Goal: Check status: Check status

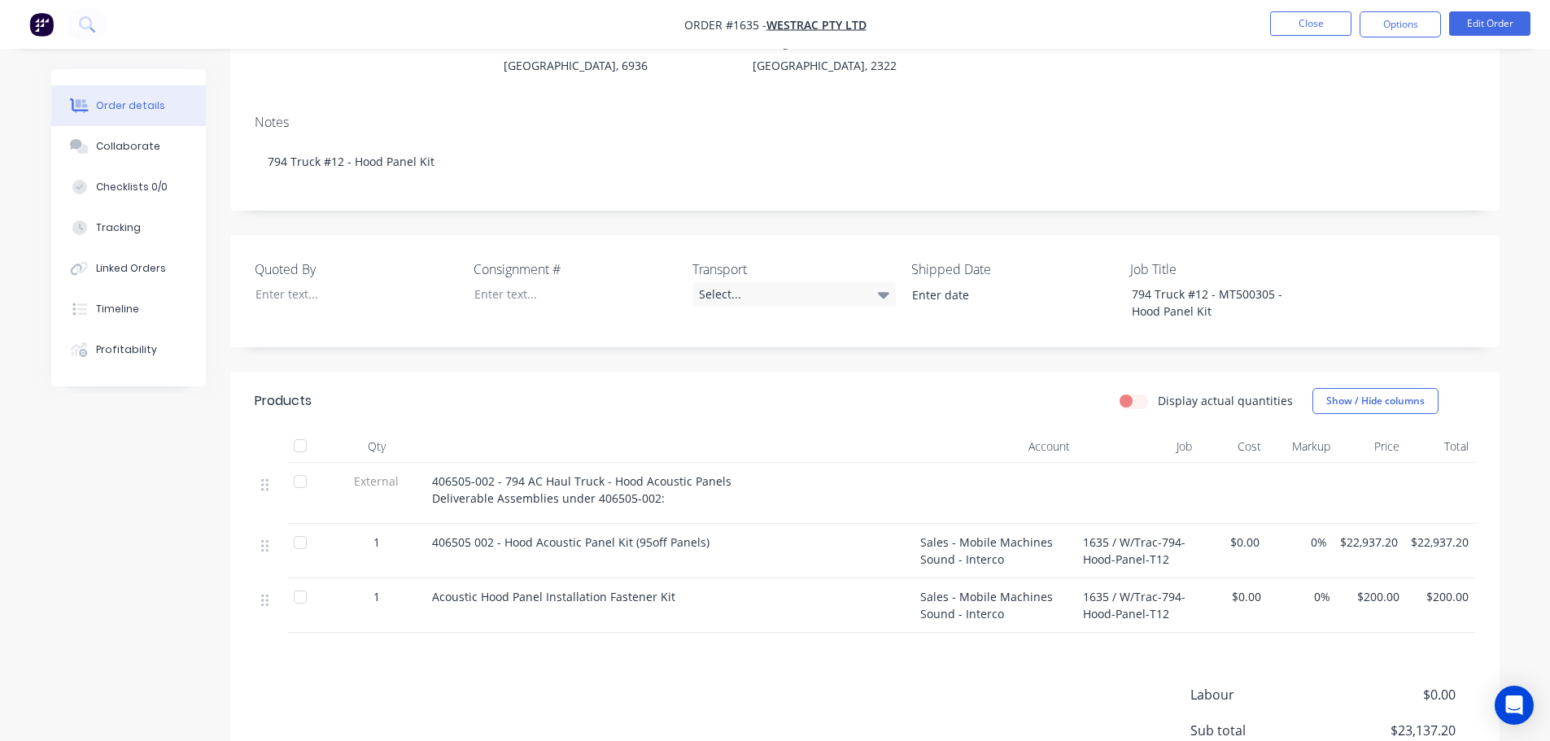
scroll to position [244, 0]
click at [1309, 23] on button "Close" at bounding box center [1310, 23] width 81 height 24
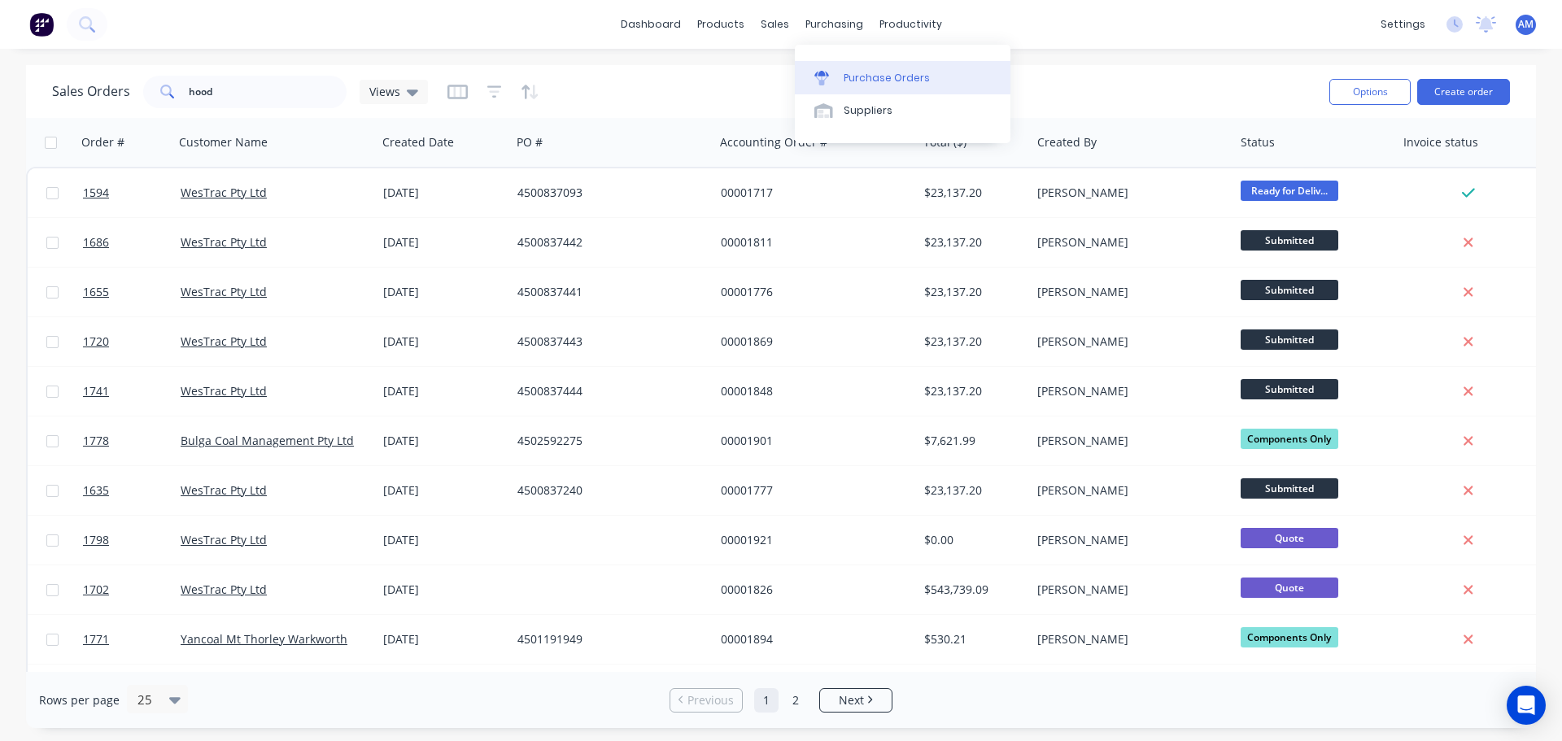
click at [867, 75] on div "Purchase Orders" at bounding box center [887, 78] width 86 height 15
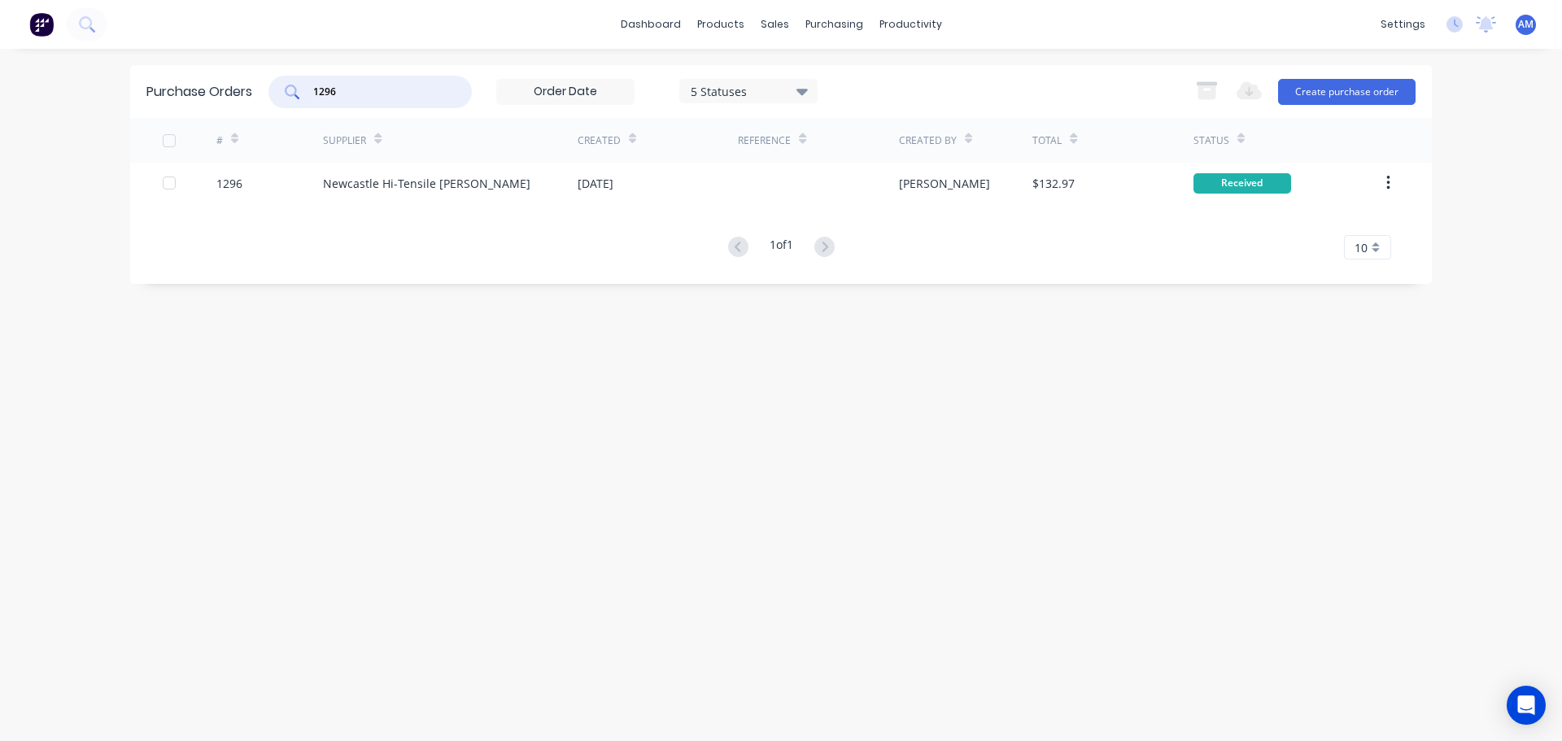
drag, startPoint x: 355, startPoint y: 98, endPoint x: 264, endPoint y: 98, distance: 91.1
click at [264, 98] on div "Purchase Orders 1296 5 Statuses 5 Statuses Export to Excel (XLSX) Create purcha…" at bounding box center [781, 91] width 1302 height 53
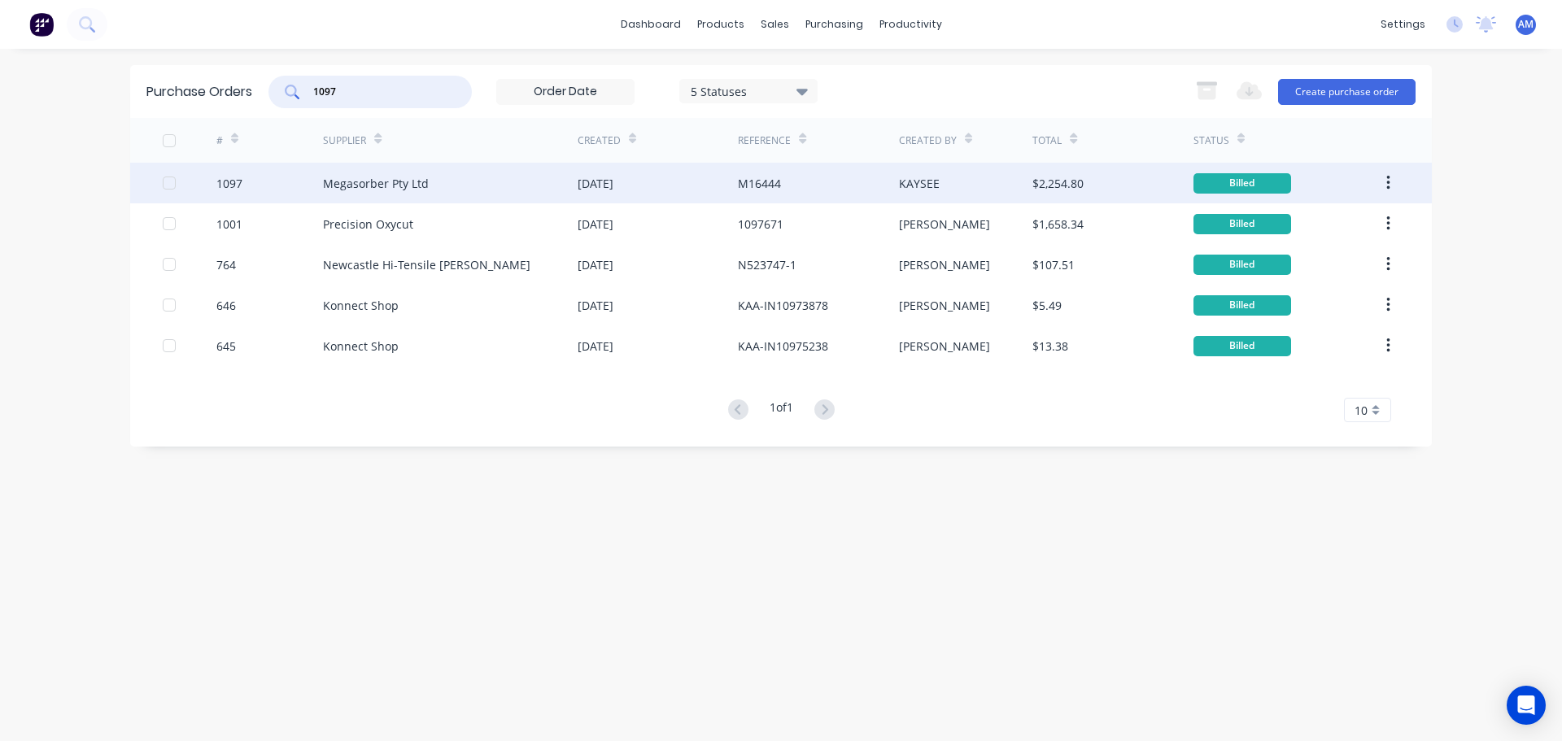
type input "1097"
click at [435, 186] on div "Megasorber Pty Ltd" at bounding box center [450, 183] width 255 height 41
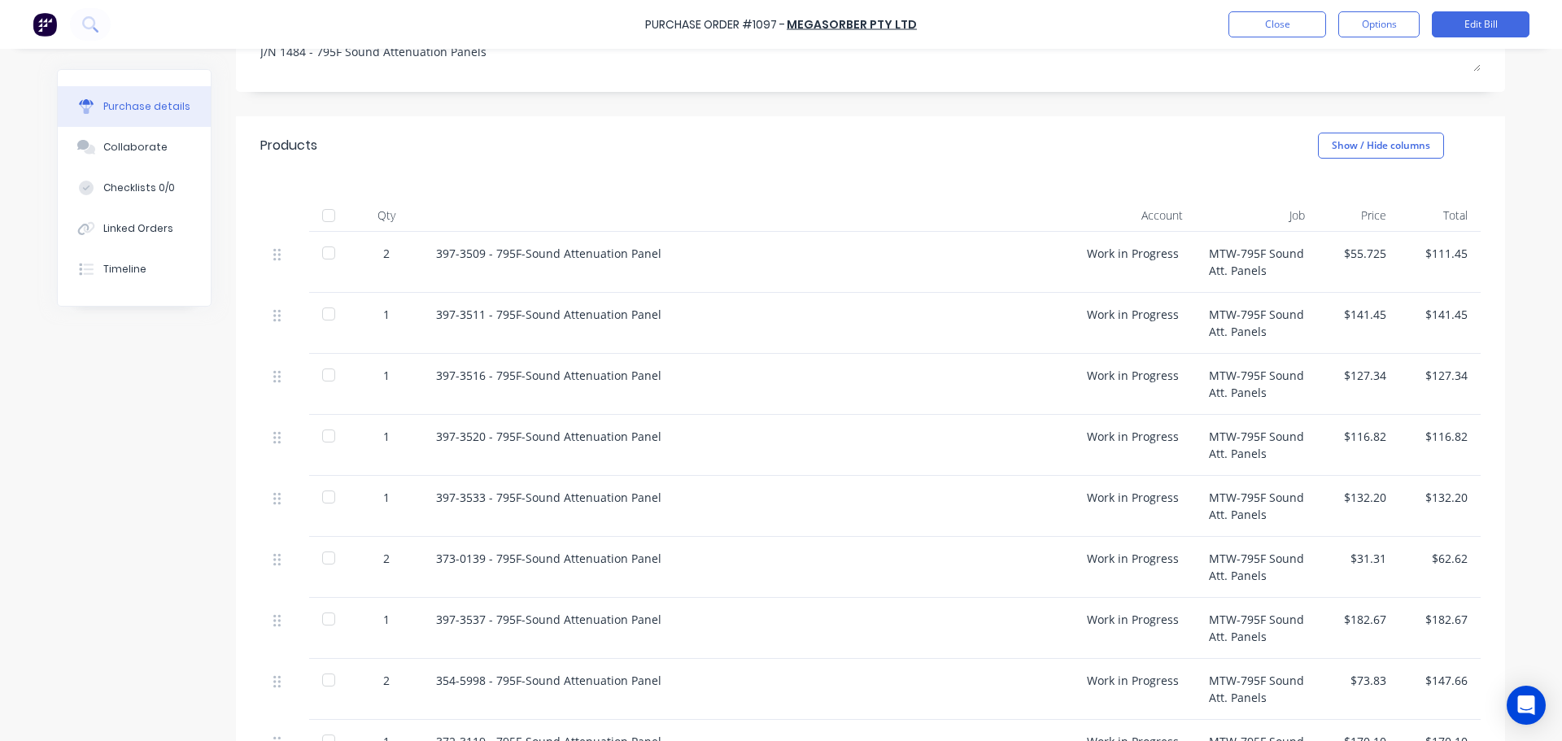
scroll to position [120, 0]
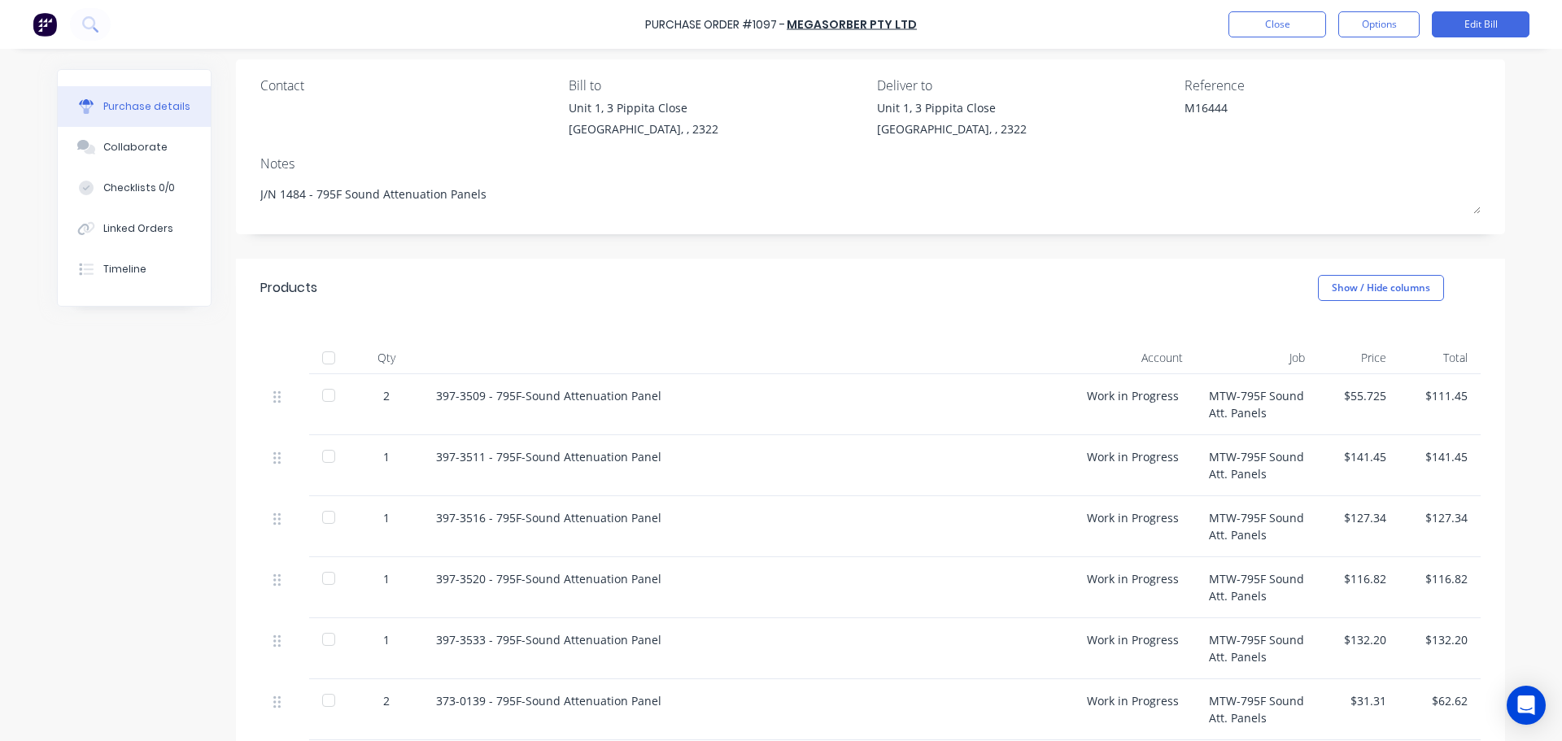
click at [320, 360] on div at bounding box center [328, 358] width 33 height 33
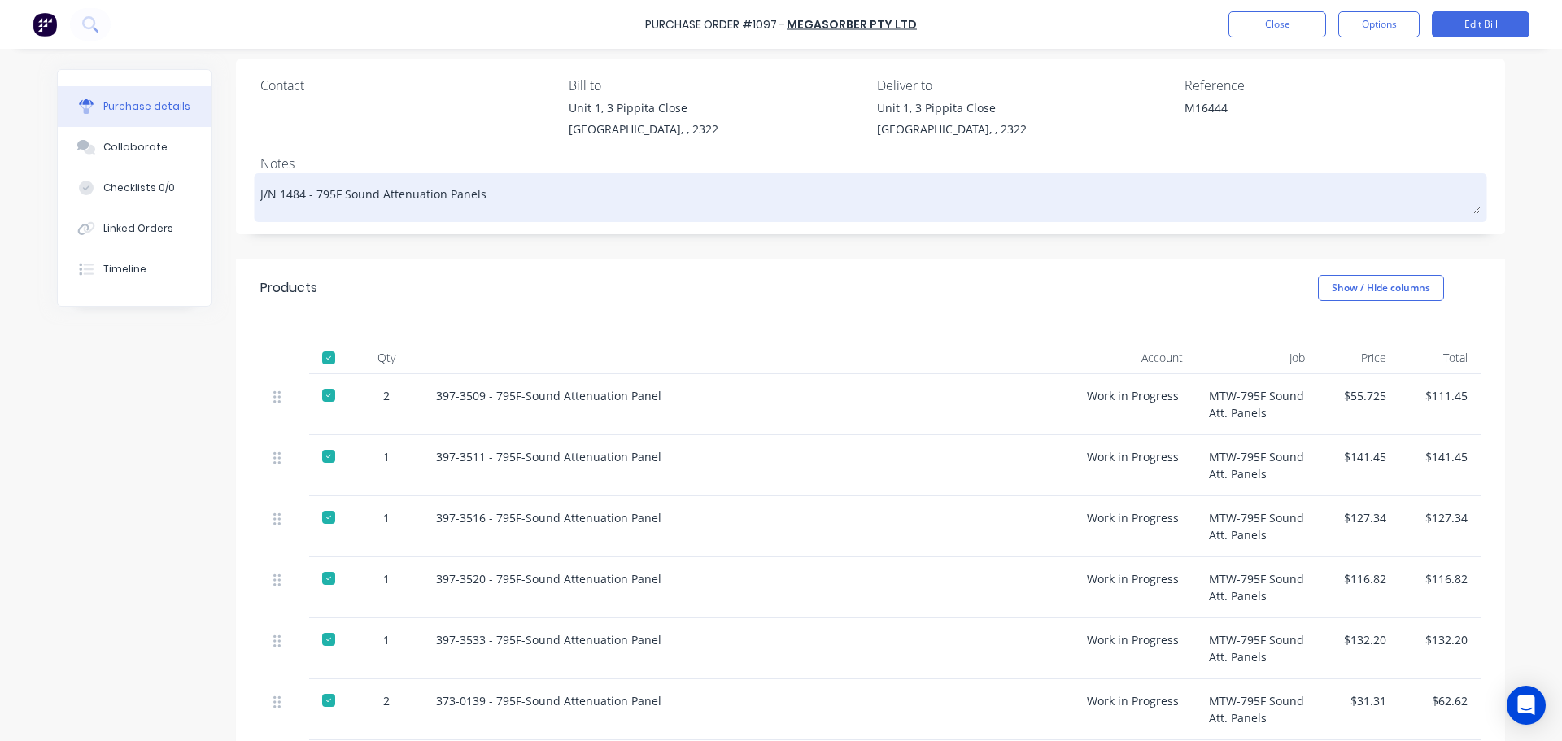
drag, startPoint x: 300, startPoint y: 190, endPoint x: 269, endPoint y: 194, distance: 31.2
click at [269, 194] on textarea "J/N 1484 - 795F Sound Attenuation Panels" at bounding box center [870, 195] width 1221 height 37
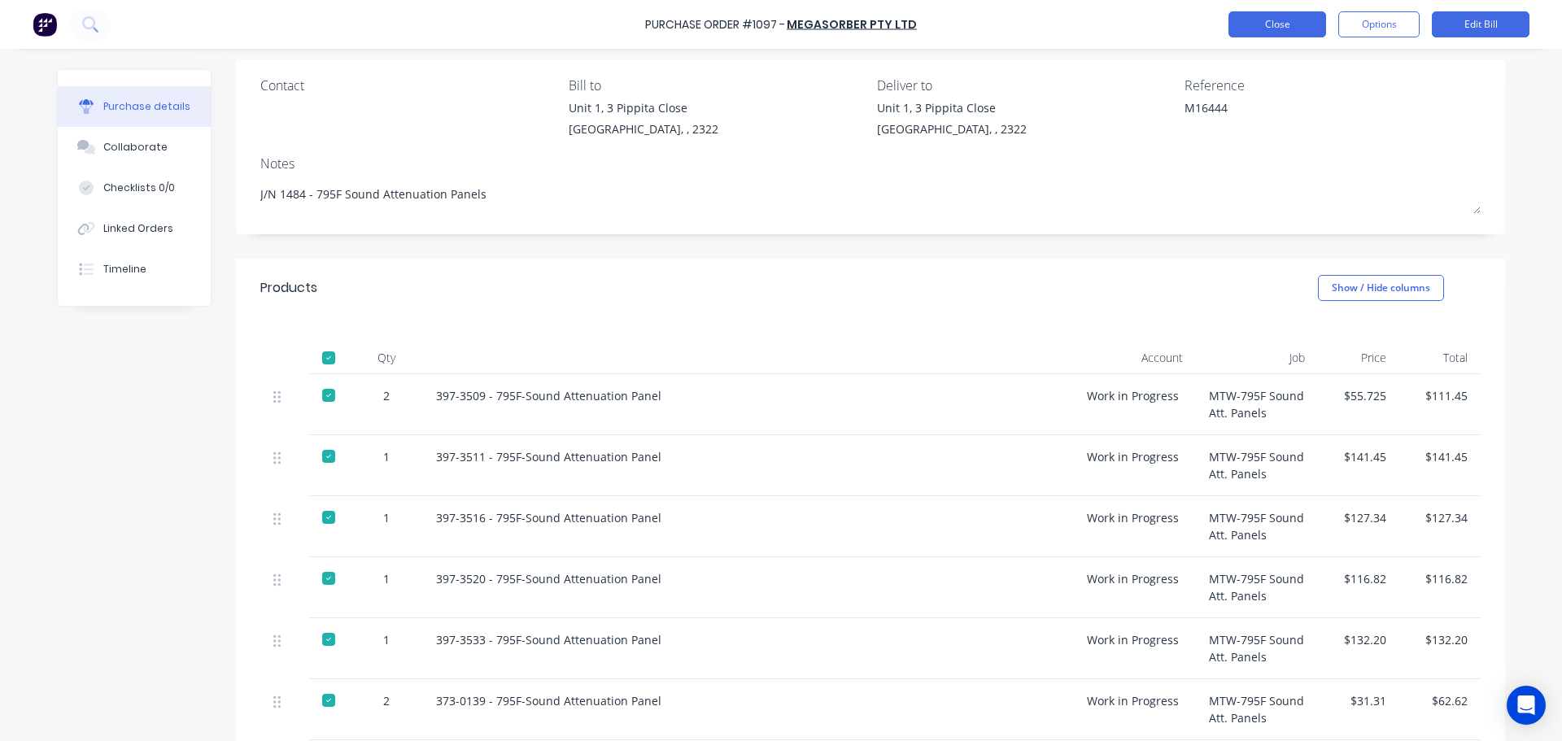
type textarea "x"
click at [1258, 29] on button "Close" at bounding box center [1278, 24] width 98 height 26
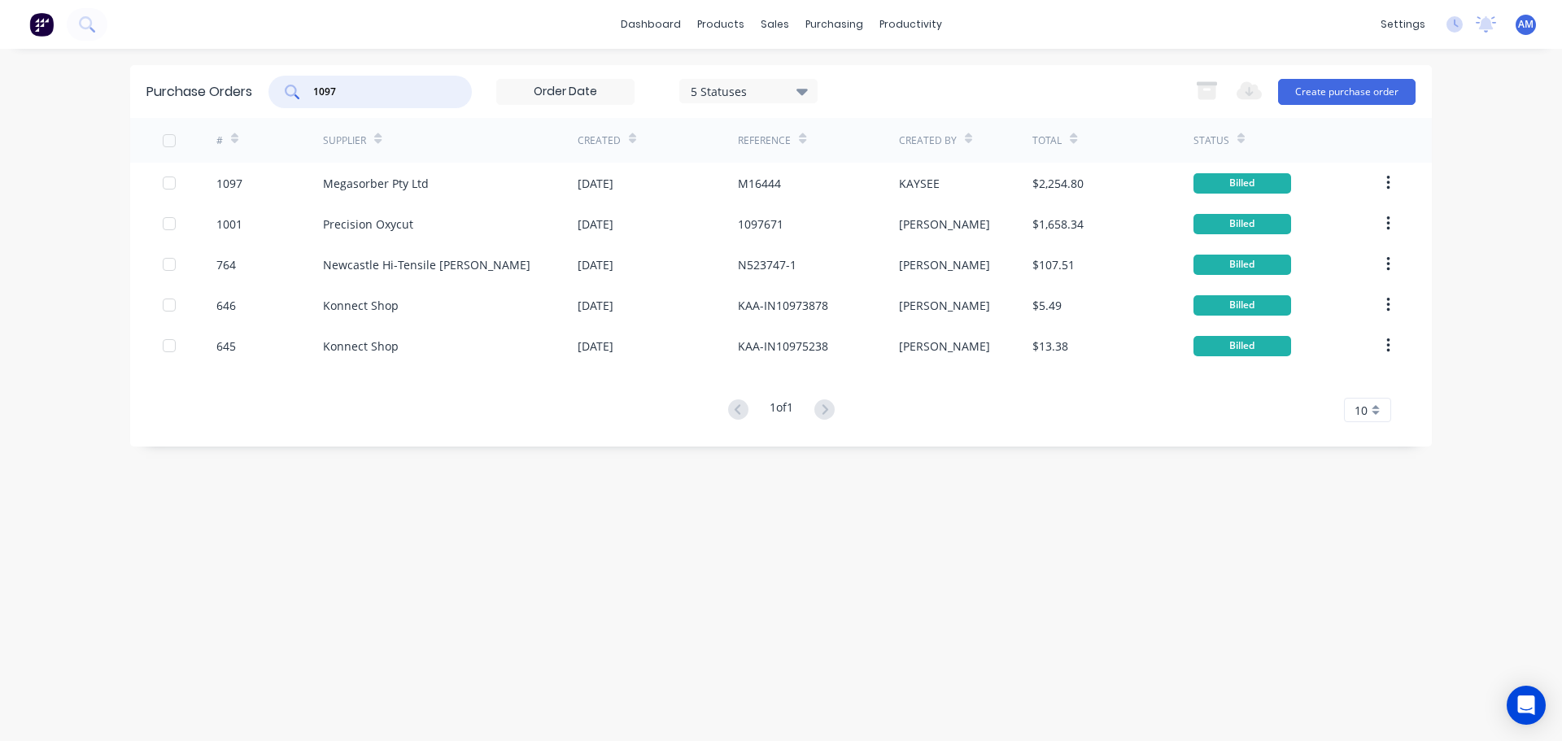
drag, startPoint x: 367, startPoint y: 87, endPoint x: 318, endPoint y: 88, distance: 48.8
click at [318, 88] on input "1097" at bounding box center [379, 92] width 135 height 16
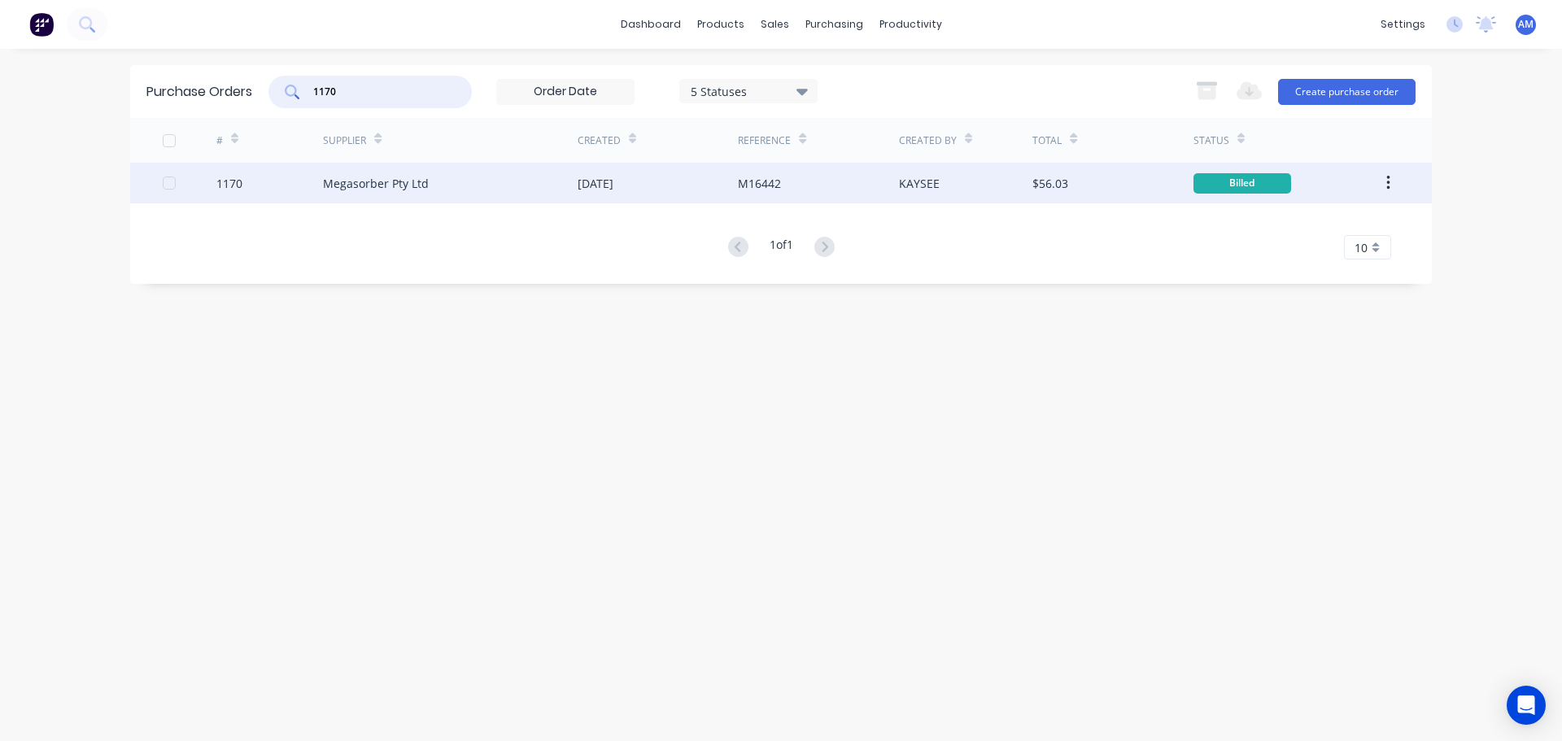
type input "1170"
click at [614, 179] on div "[DATE]" at bounding box center [596, 183] width 36 height 17
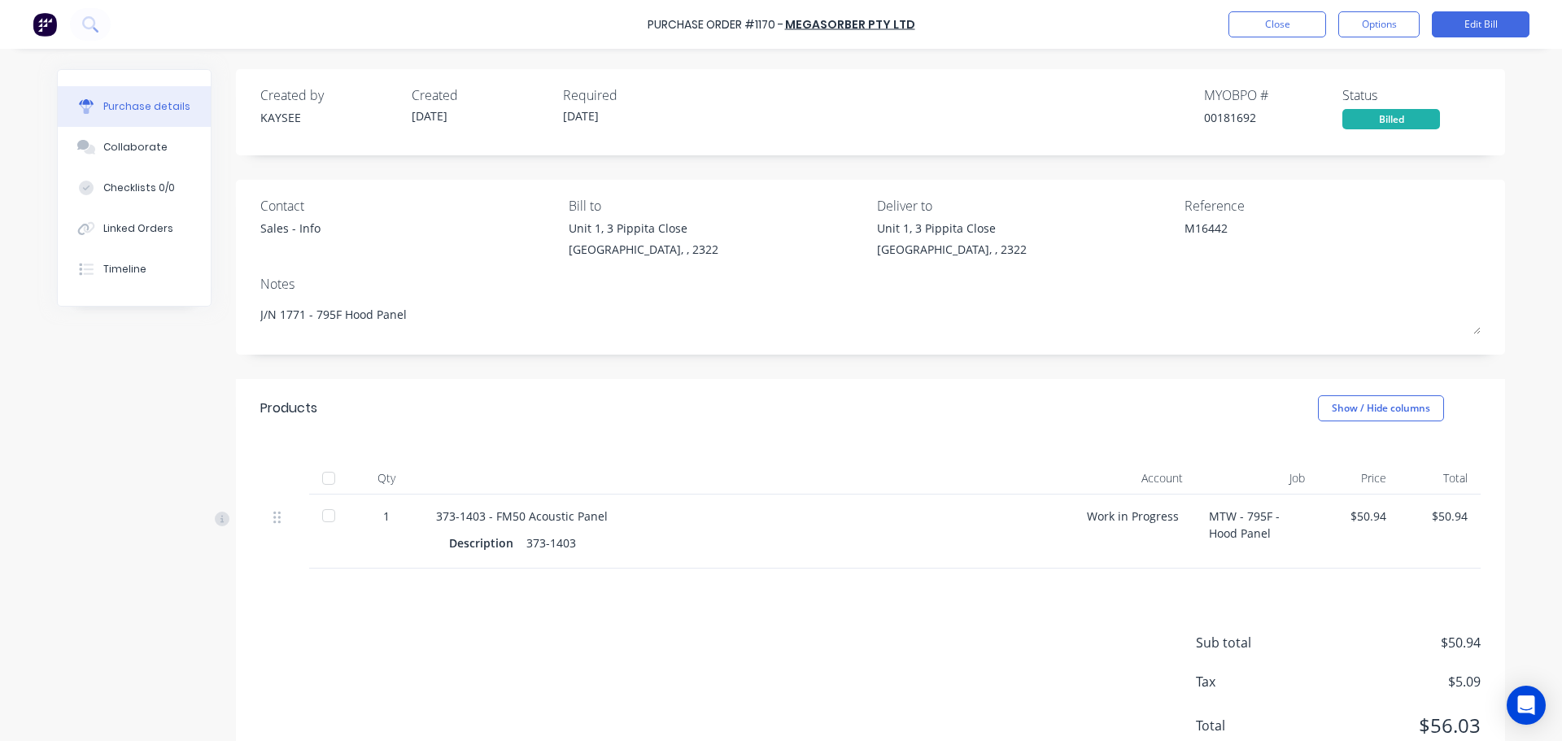
click at [353, 474] on div "Qty" at bounding box center [386, 478] width 73 height 33
click at [320, 478] on div at bounding box center [328, 478] width 33 height 33
type textarea "x"
click at [1260, 26] on button "Close" at bounding box center [1278, 24] width 98 height 26
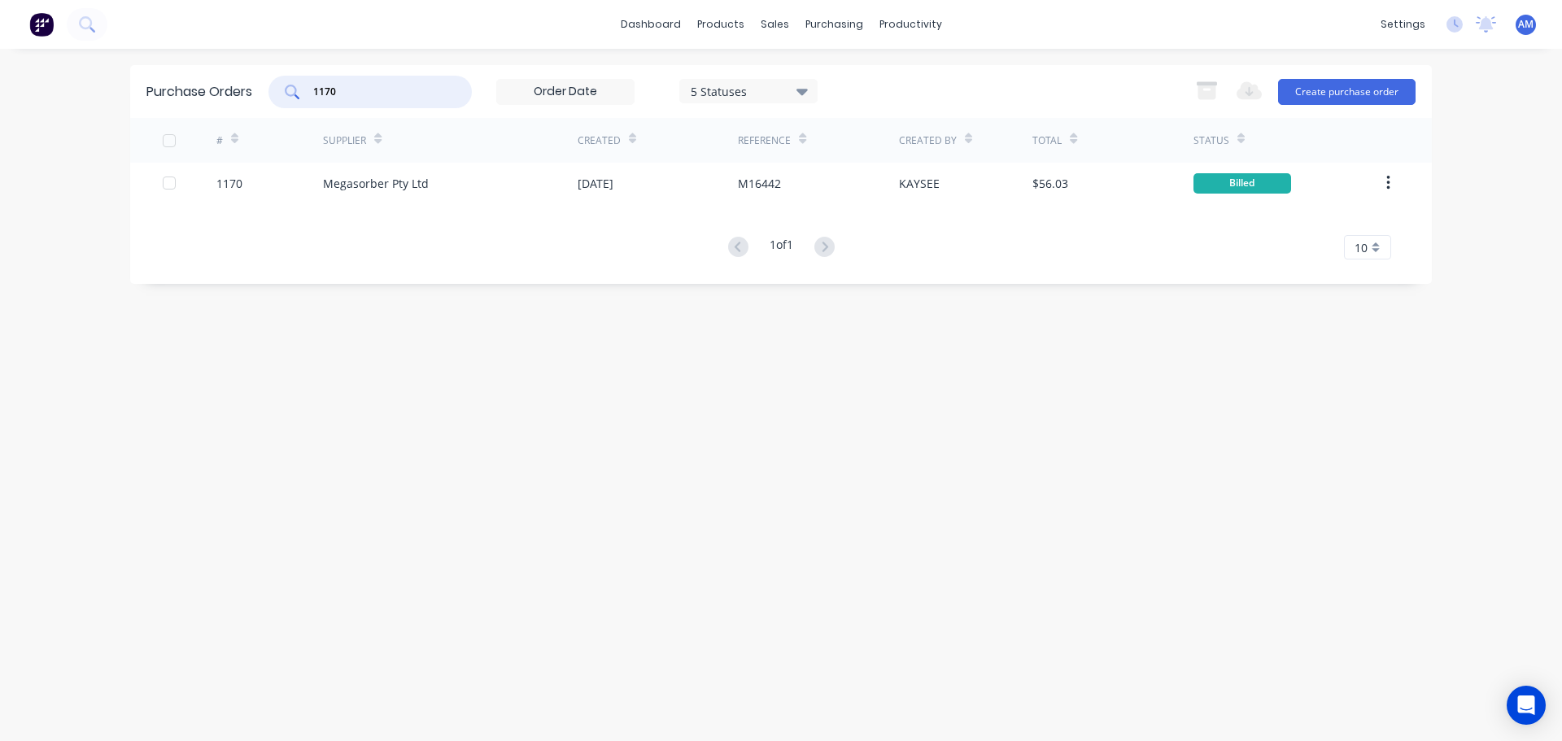
drag, startPoint x: 354, startPoint y: 91, endPoint x: 292, endPoint y: 82, distance: 62.5
click at [292, 82] on div "1170" at bounding box center [370, 92] width 203 height 33
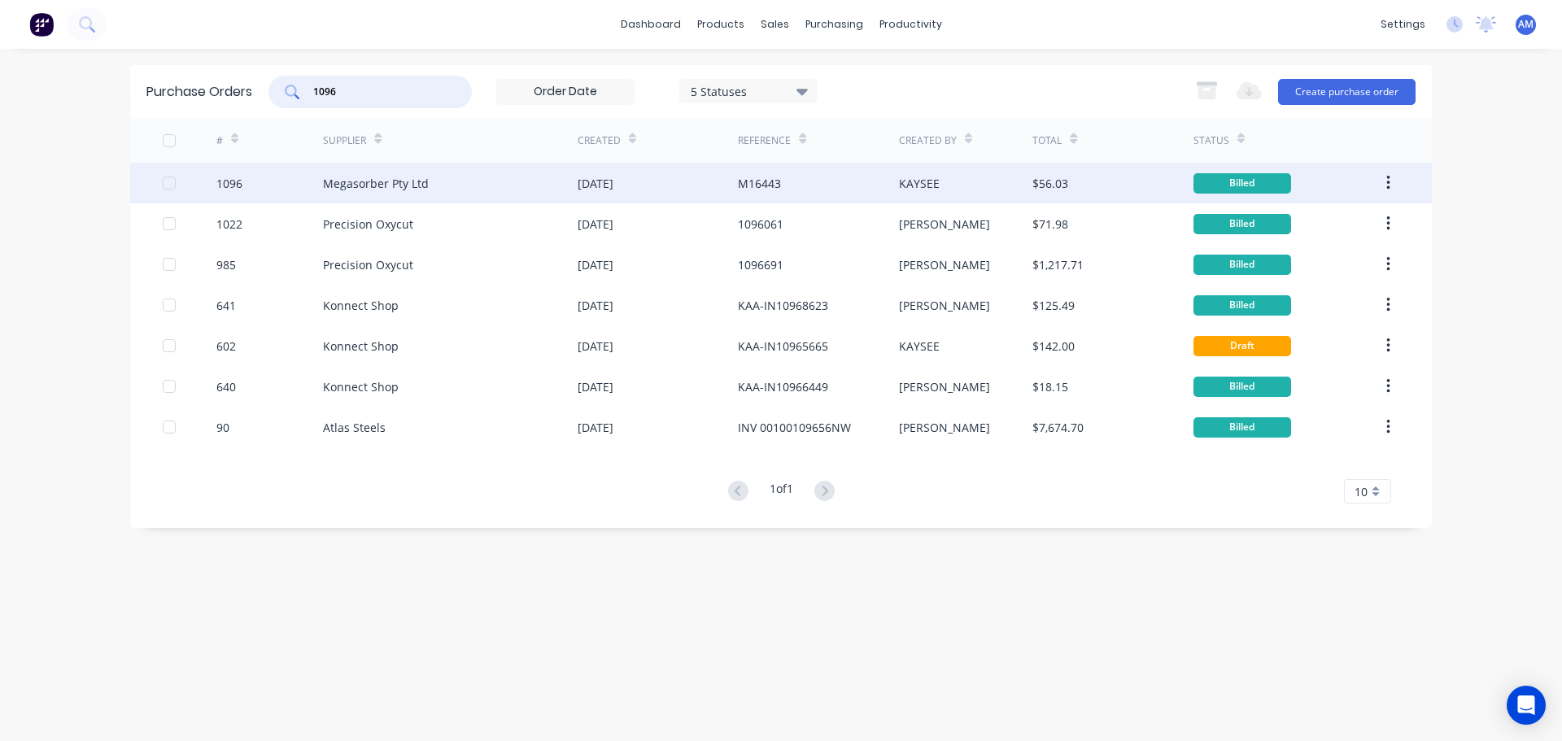
type input "1096"
click at [374, 185] on div "Megasorber Pty Ltd" at bounding box center [376, 183] width 106 height 17
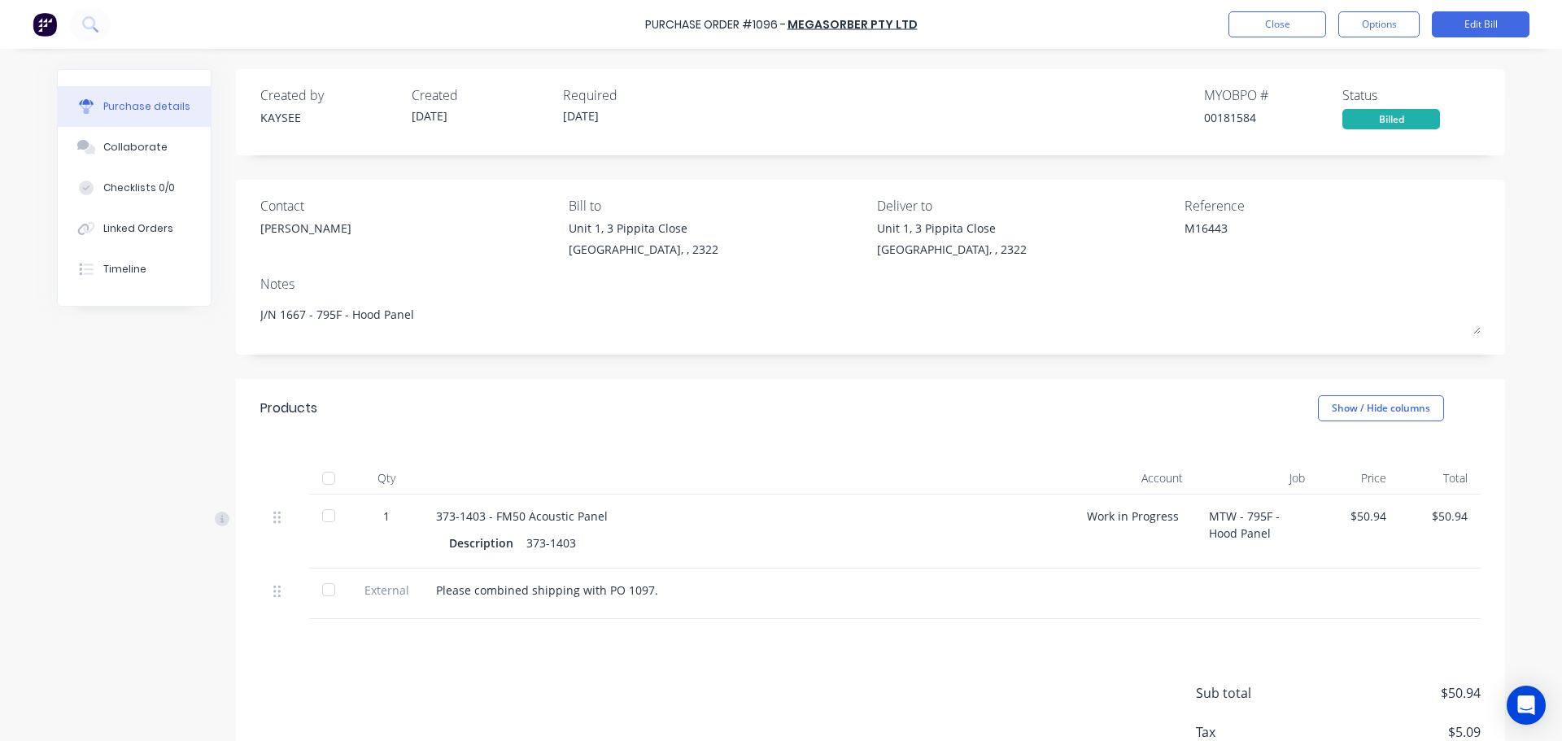
click at [324, 483] on div at bounding box center [328, 478] width 33 height 33
type textarea "x"
click at [1274, 25] on button "Close" at bounding box center [1278, 24] width 98 height 26
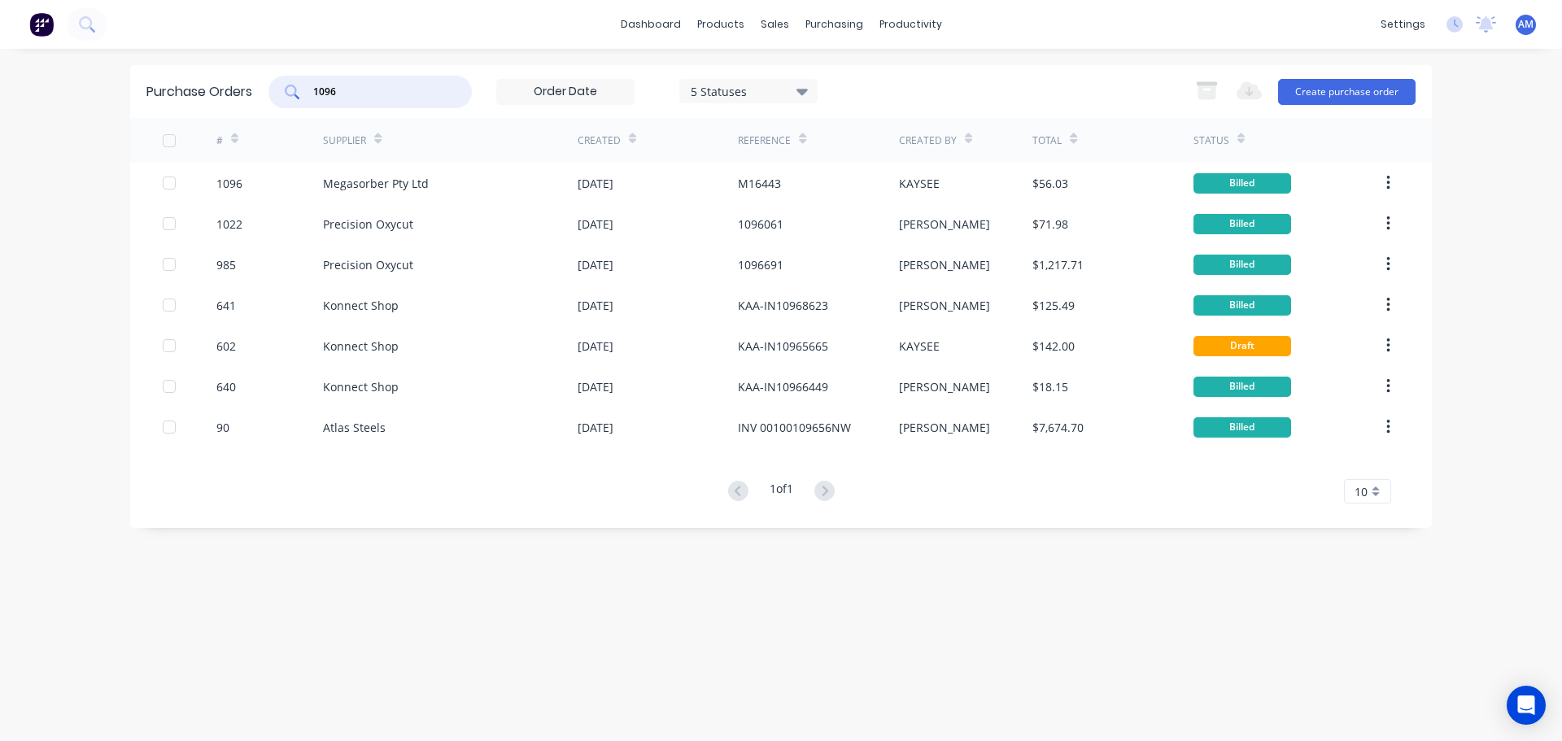
drag, startPoint x: 349, startPoint y: 88, endPoint x: 286, endPoint y: 87, distance: 62.7
click at [286, 87] on div "1096" at bounding box center [370, 92] width 203 height 33
type input "1307"
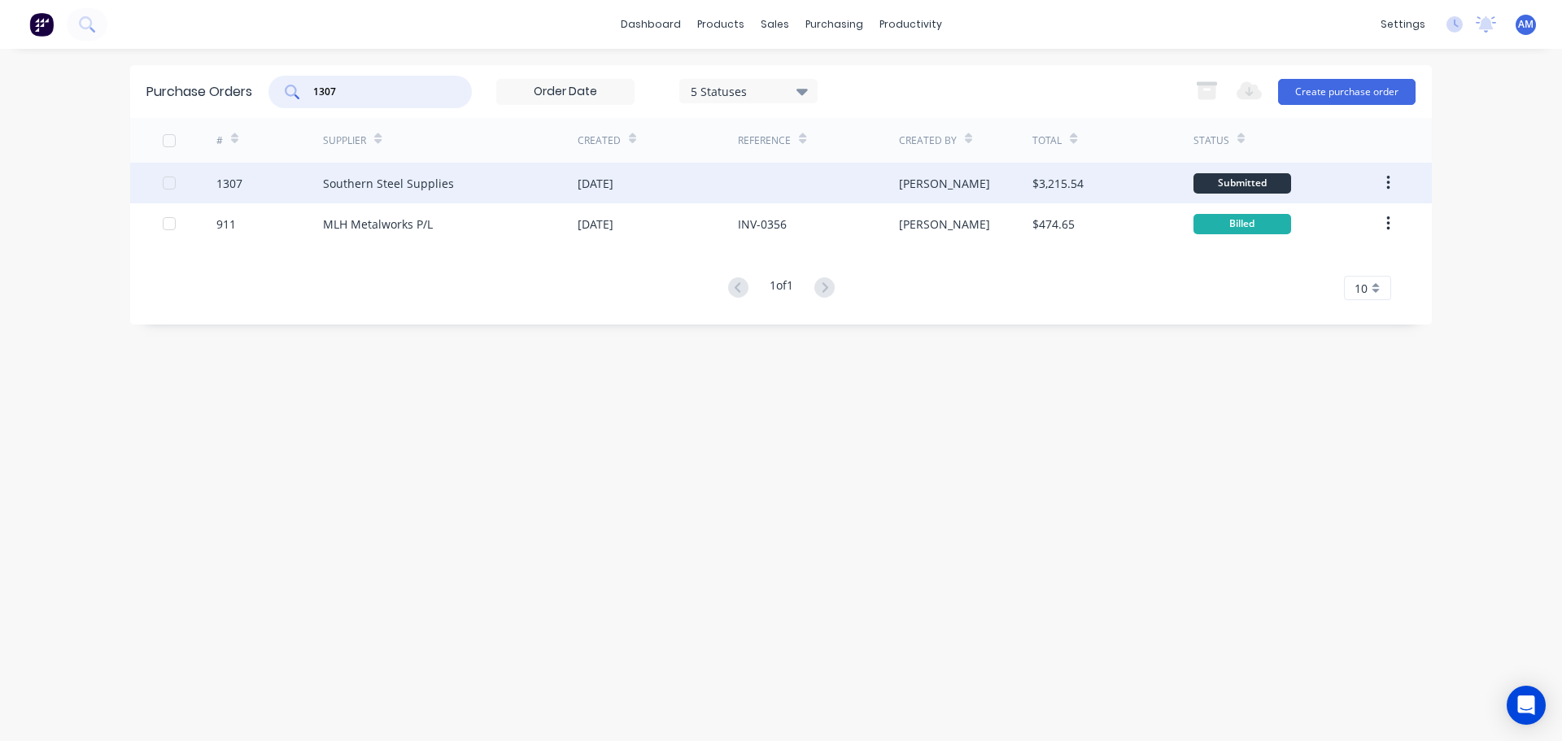
click at [435, 177] on div "Southern Steel Supplies" at bounding box center [388, 183] width 131 height 17
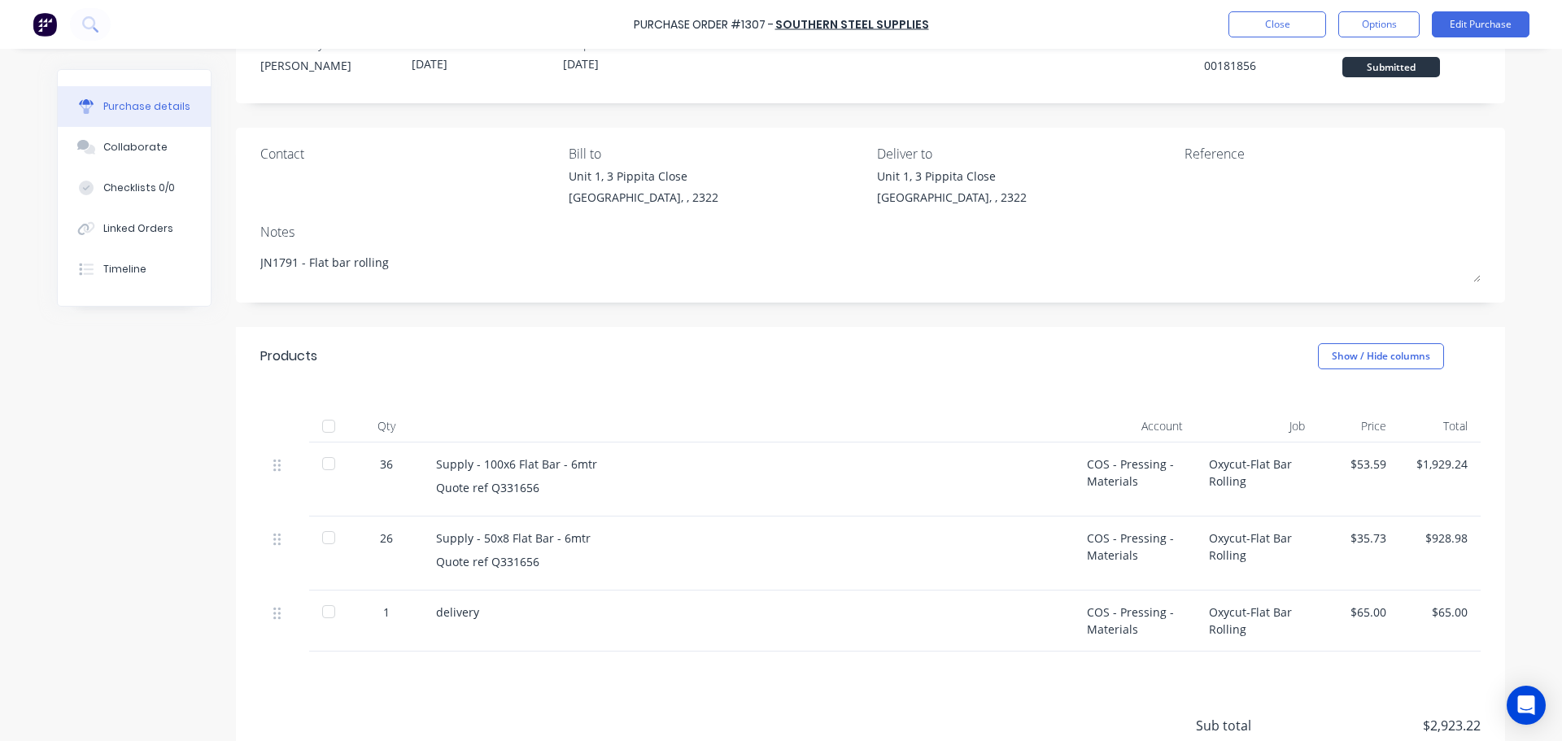
scroll to position [81, 0]
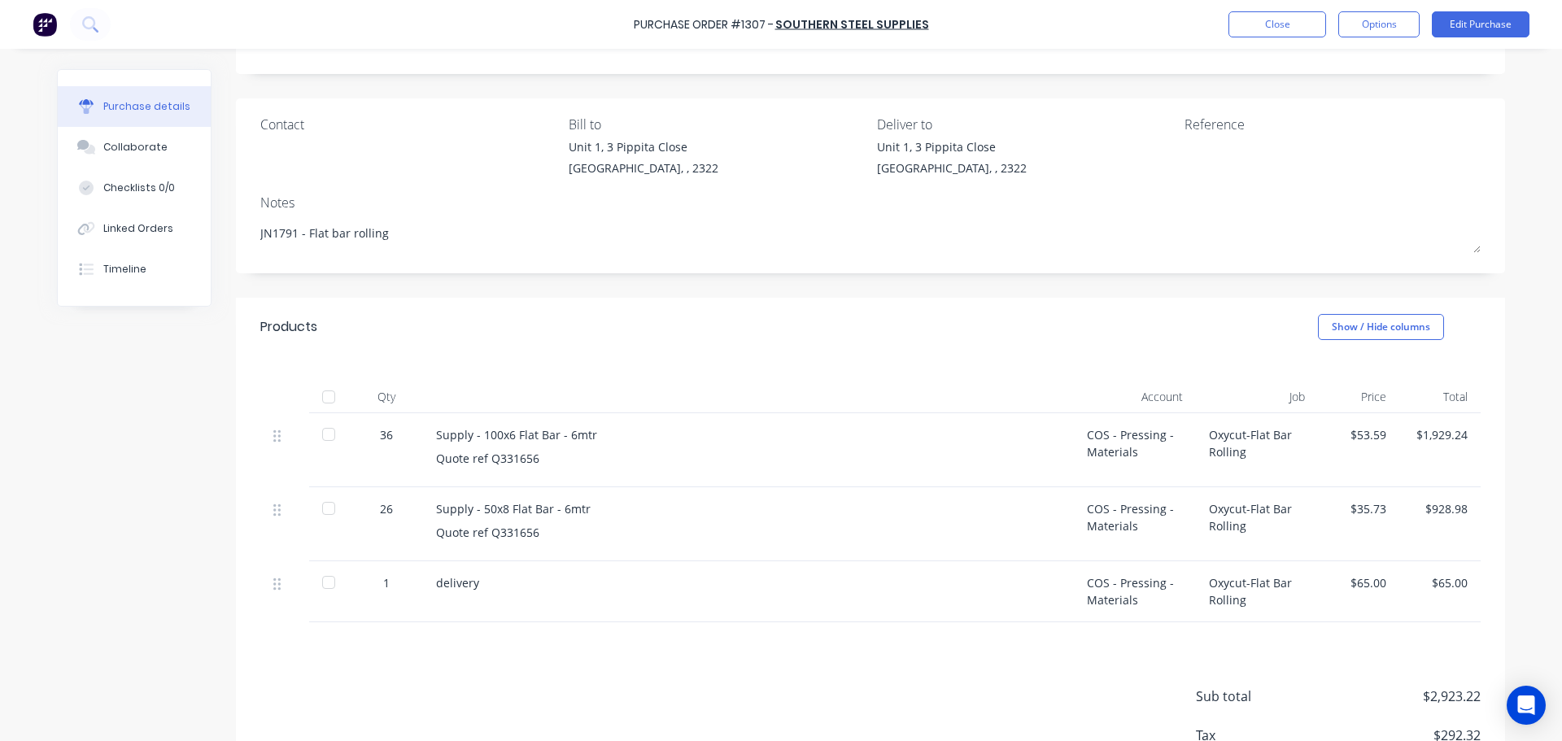
click at [326, 394] on div at bounding box center [328, 397] width 33 height 33
type textarea "x"
click at [1261, 24] on button "Close" at bounding box center [1278, 24] width 98 height 26
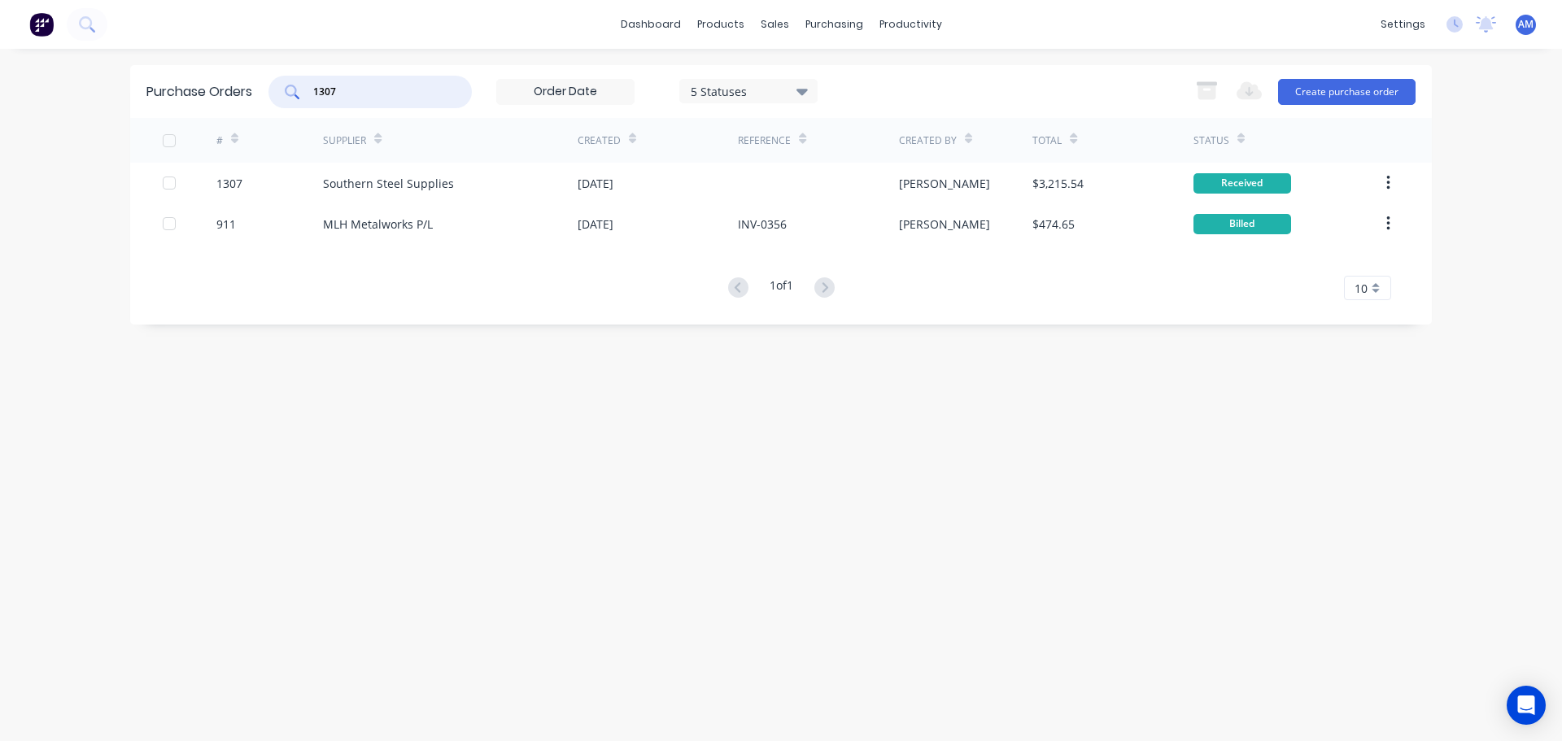
drag, startPoint x: 349, startPoint y: 92, endPoint x: 303, endPoint y: 90, distance: 46.4
click at [303, 90] on div "1307" at bounding box center [370, 92] width 203 height 33
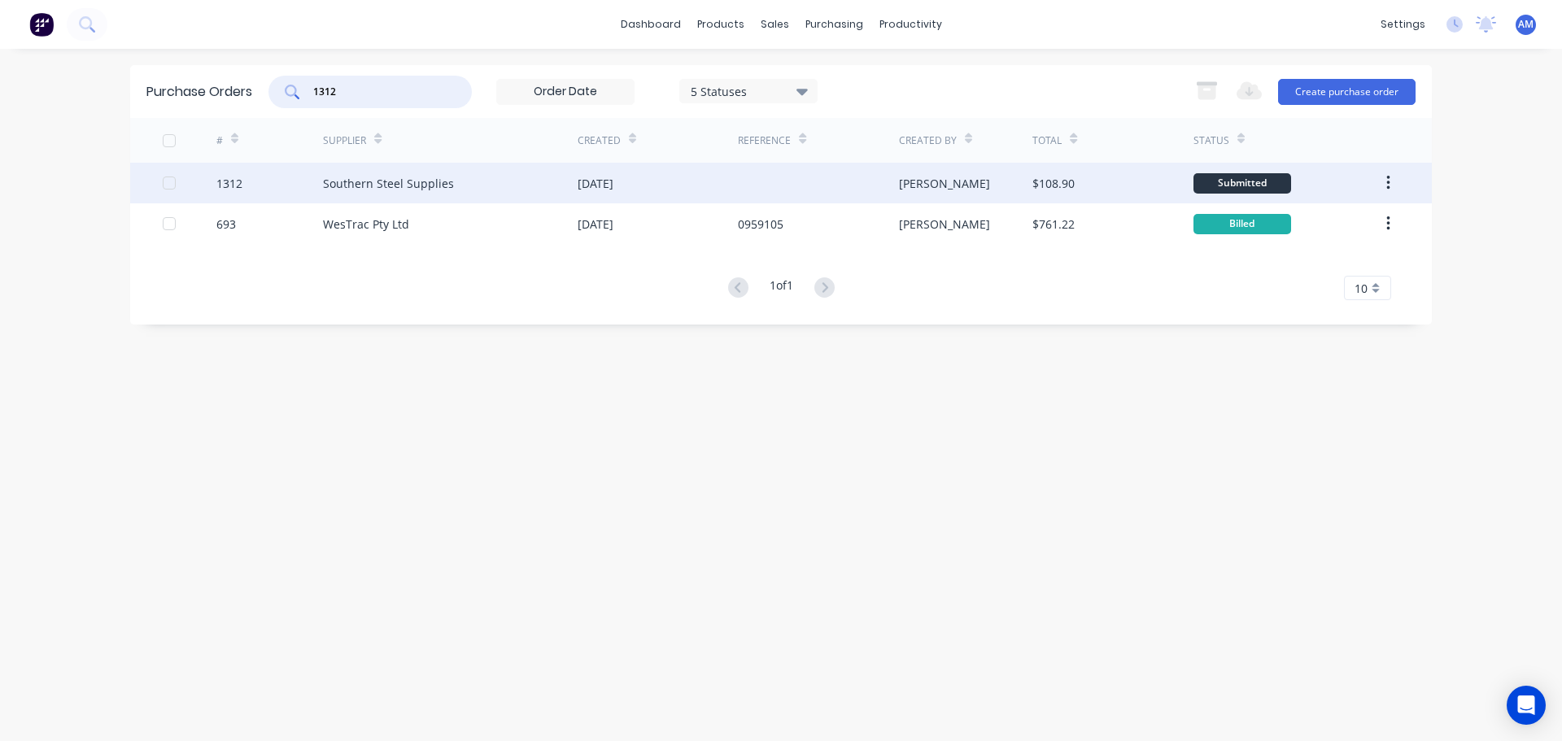
type input "1312"
click at [435, 183] on div "Southern Steel Supplies" at bounding box center [388, 183] width 131 height 17
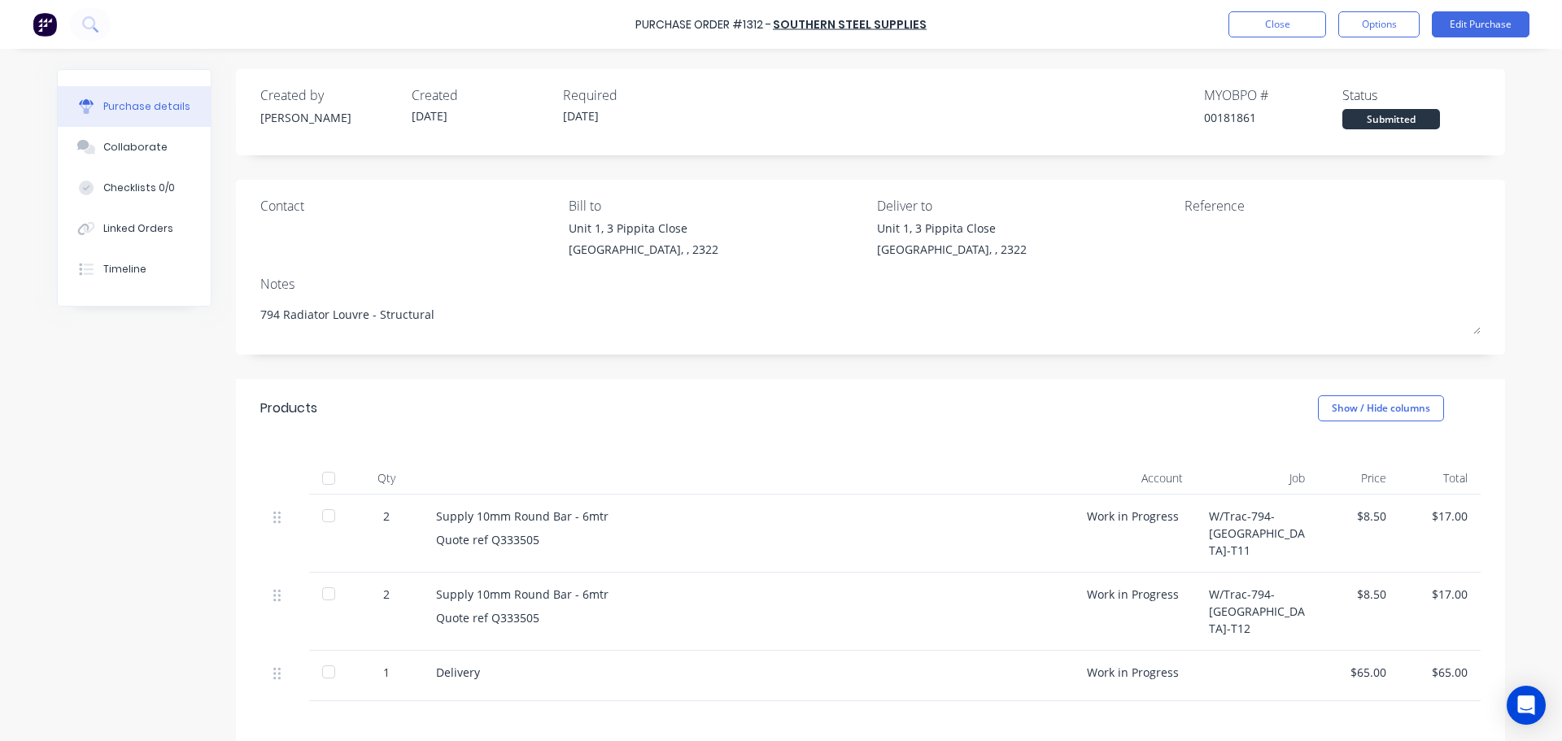
click at [318, 478] on div at bounding box center [328, 478] width 33 height 33
type textarea "x"
click at [1285, 17] on button "Close" at bounding box center [1278, 24] width 98 height 26
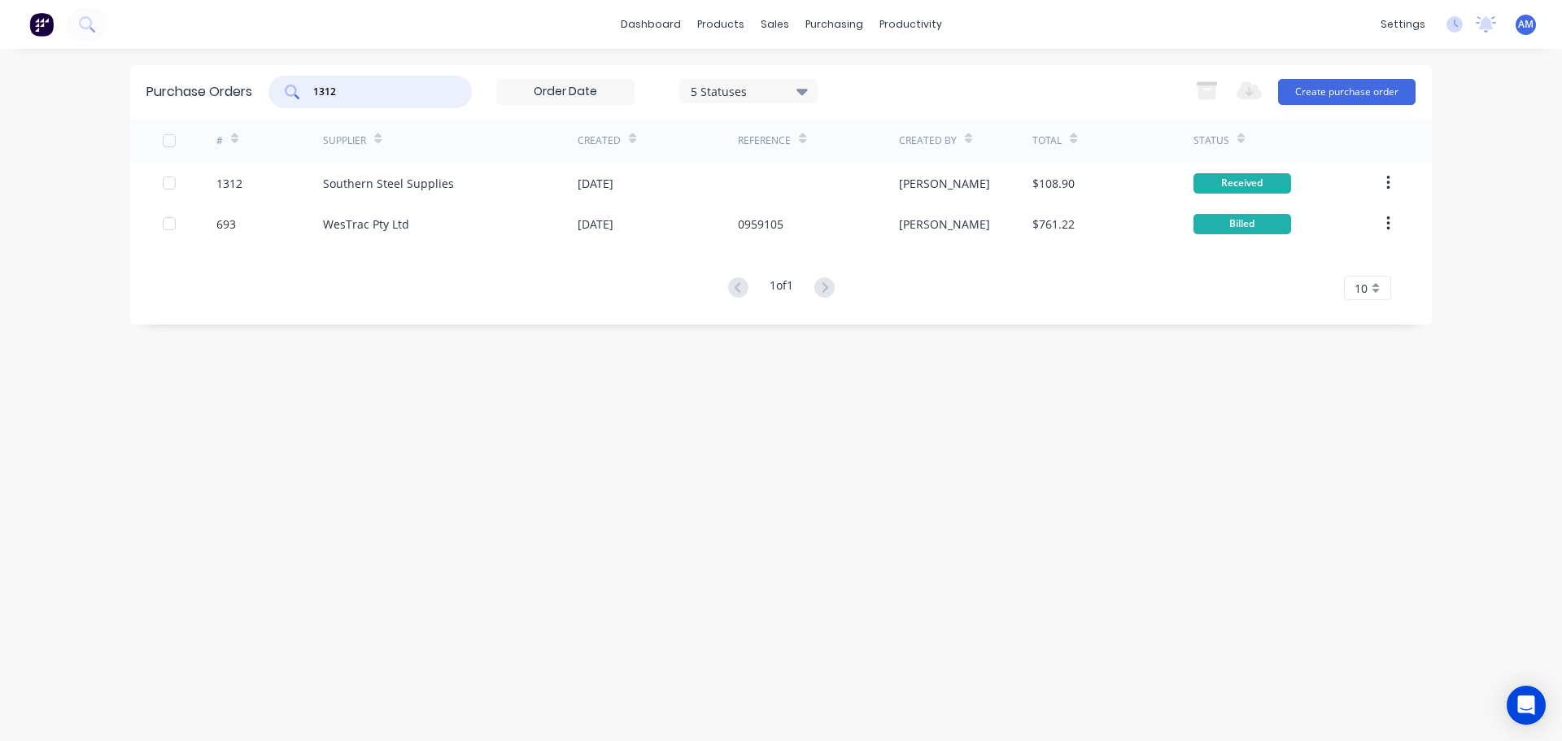
drag, startPoint x: 355, startPoint y: 92, endPoint x: 286, endPoint y: 87, distance: 68.5
click at [286, 87] on div "1312" at bounding box center [370, 92] width 203 height 33
type input "1287"
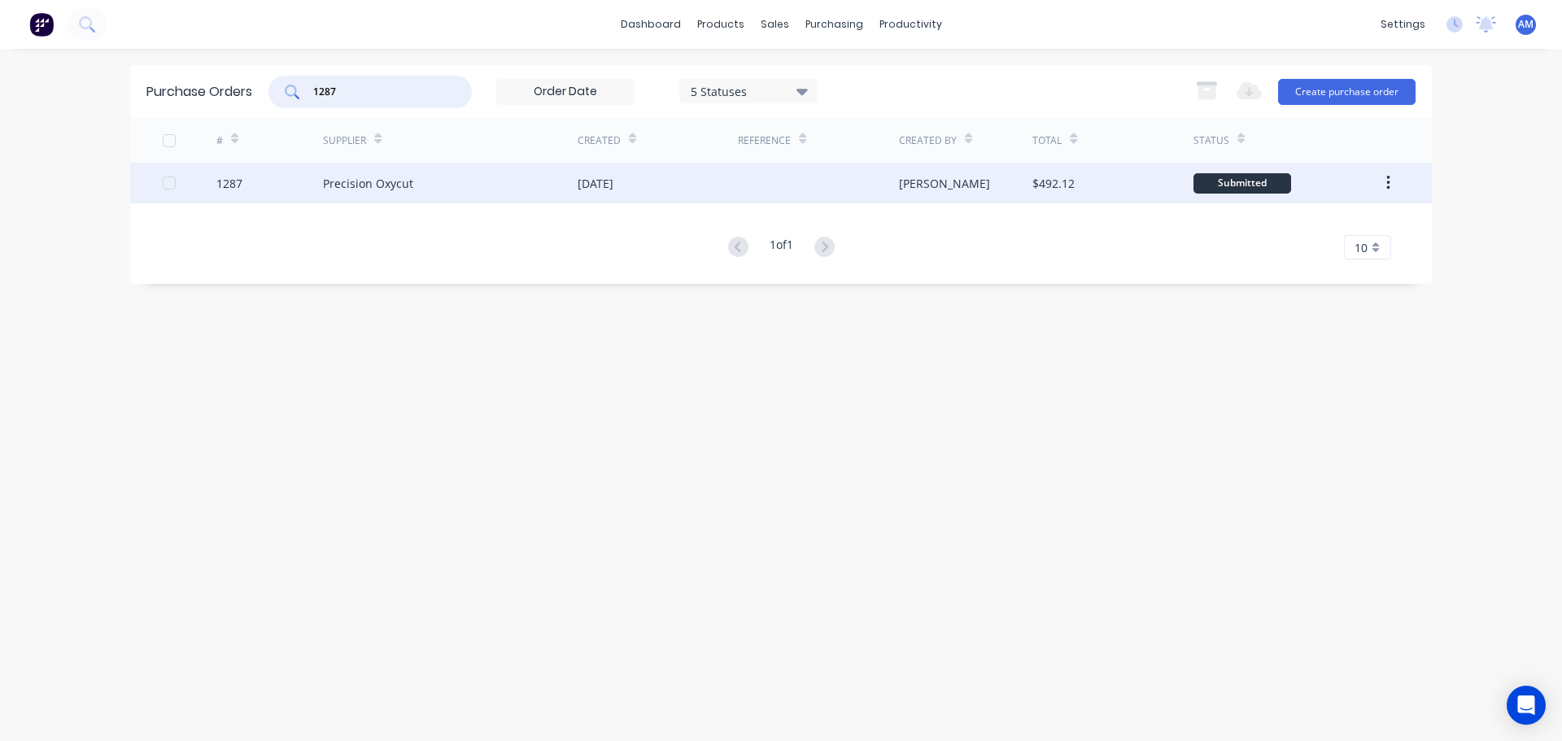
click at [452, 179] on div "Precision Oxycut" at bounding box center [450, 183] width 255 height 41
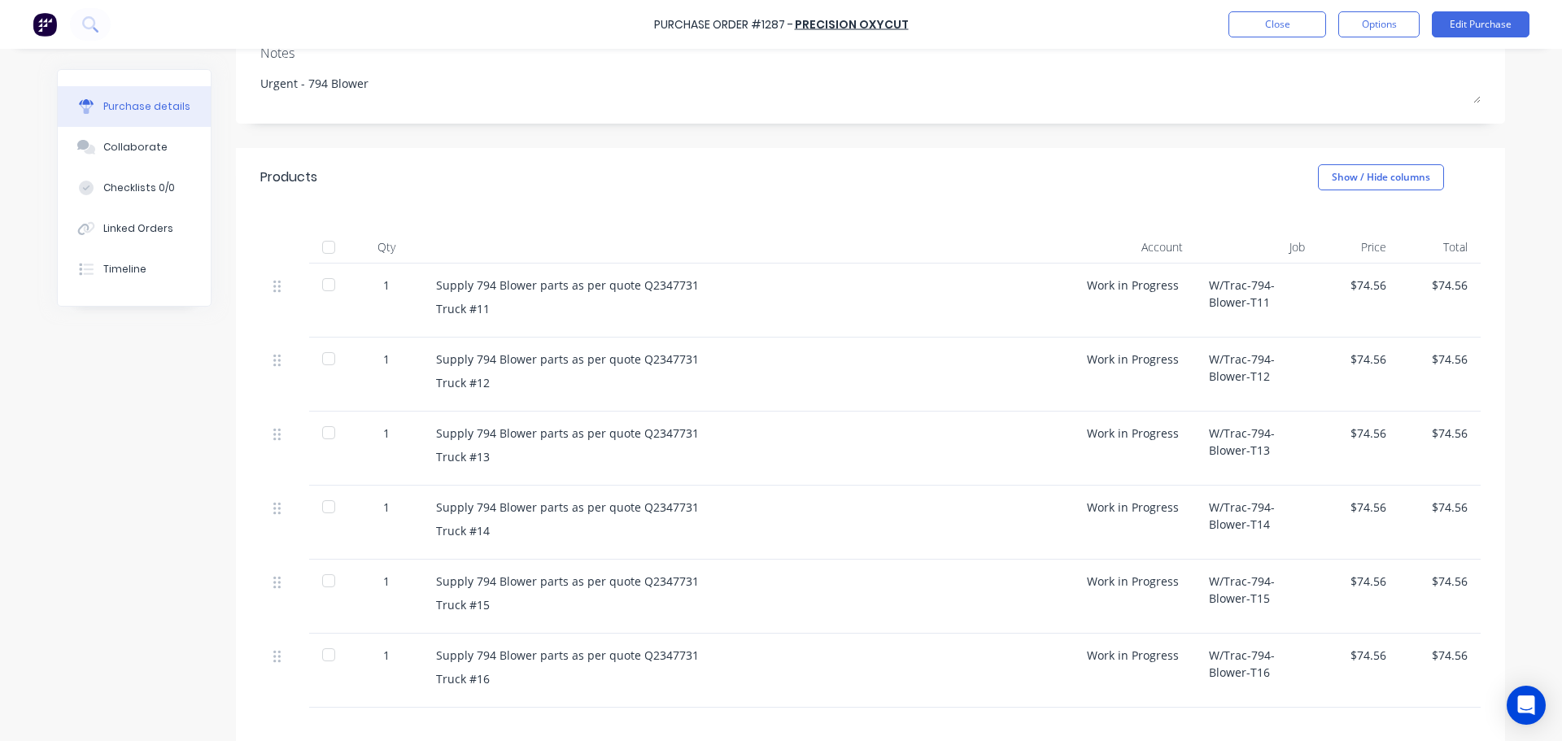
scroll to position [348, 0]
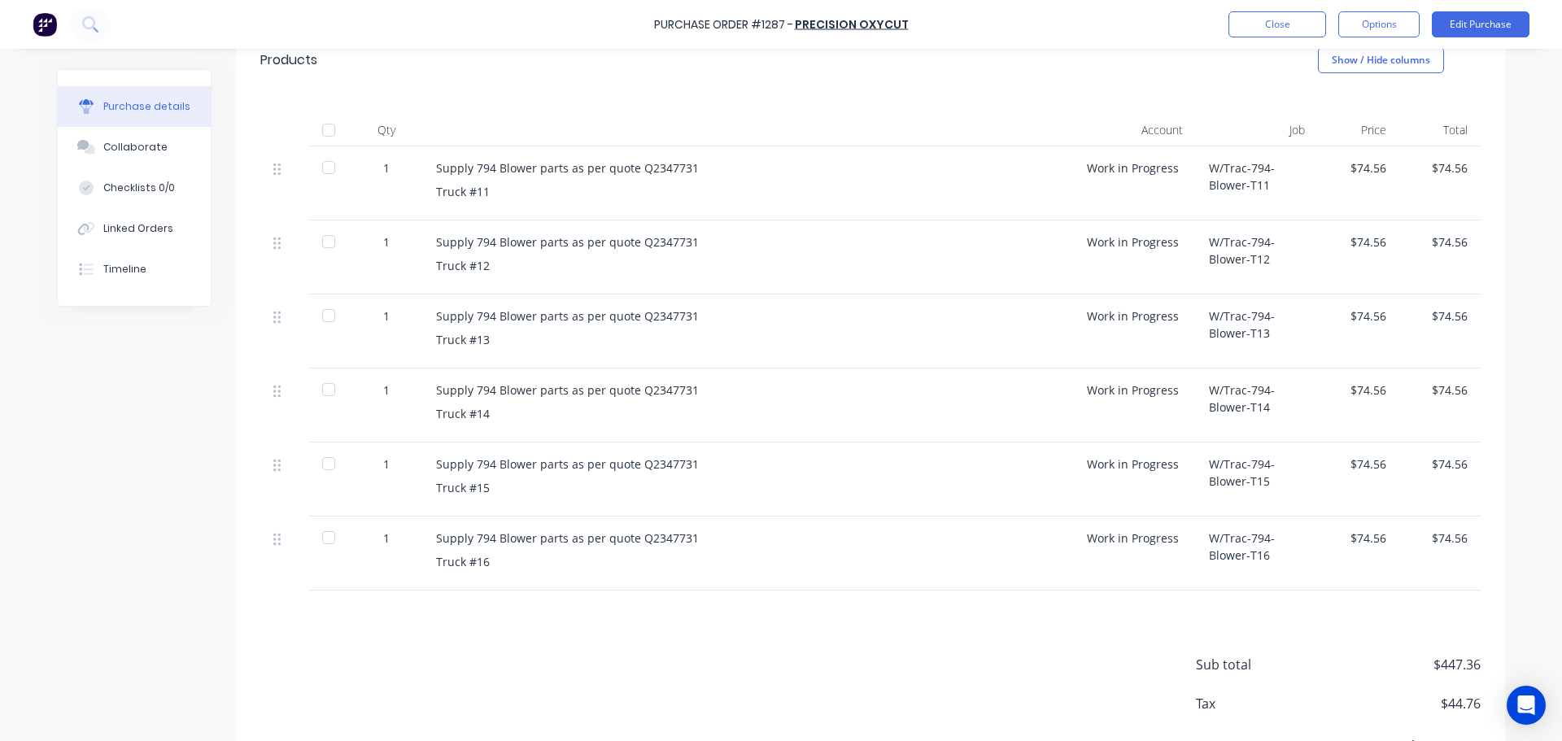
click at [324, 127] on div at bounding box center [328, 130] width 33 height 33
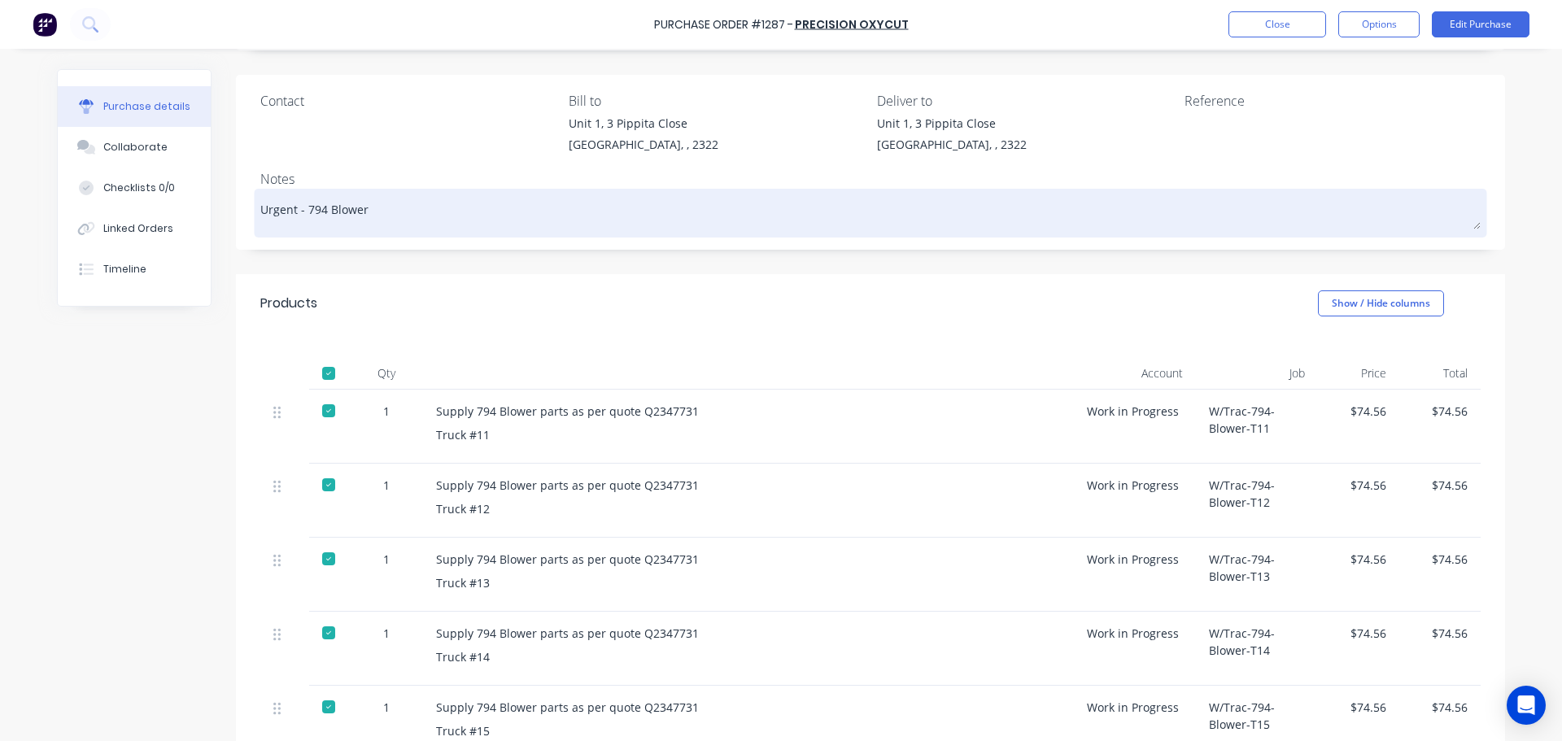
scroll to position [104, 0]
drag, startPoint x: 375, startPoint y: 207, endPoint x: 300, endPoint y: 208, distance: 74.9
click at [300, 208] on textarea "Urgent - 794 Blower" at bounding box center [870, 212] width 1221 height 37
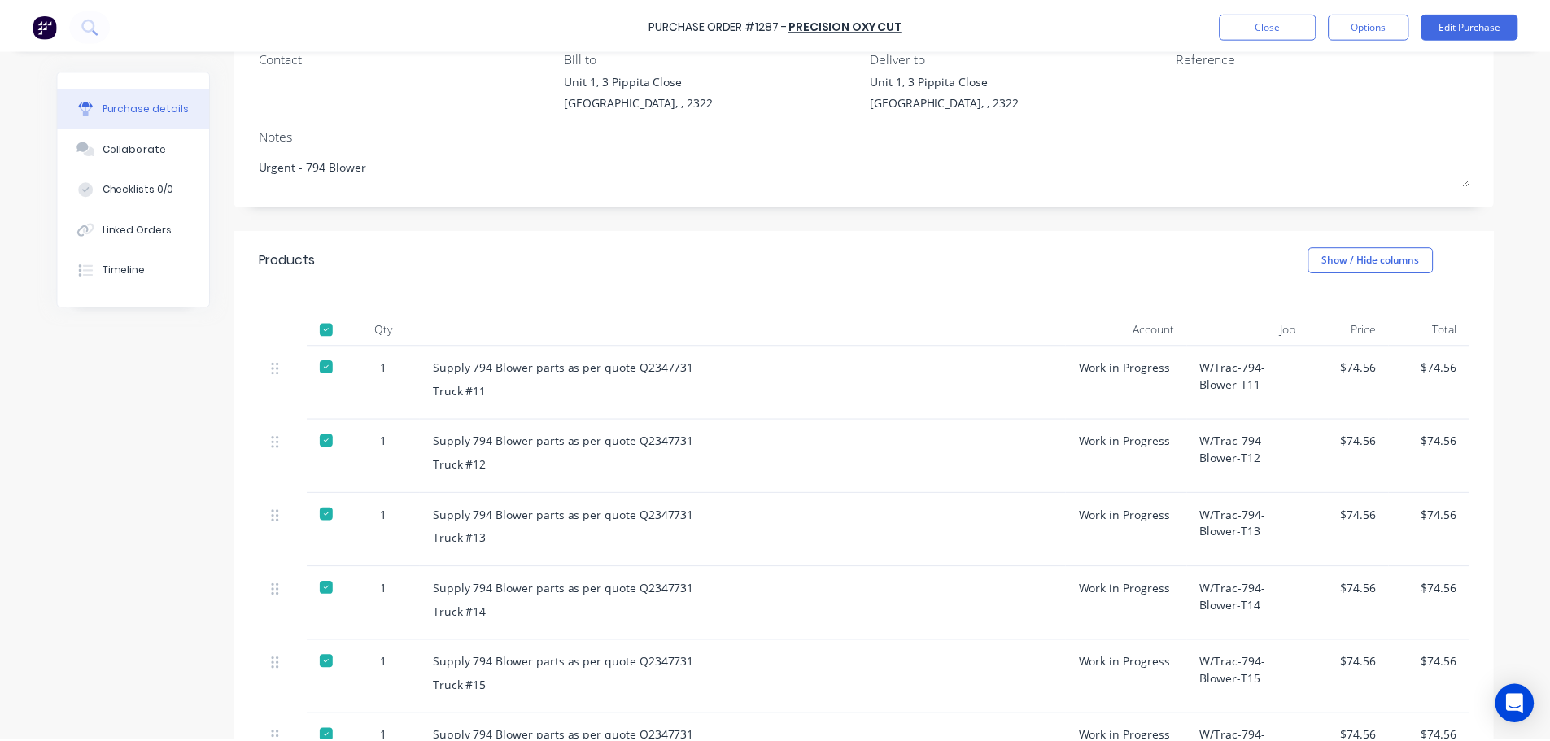
scroll to position [267, 0]
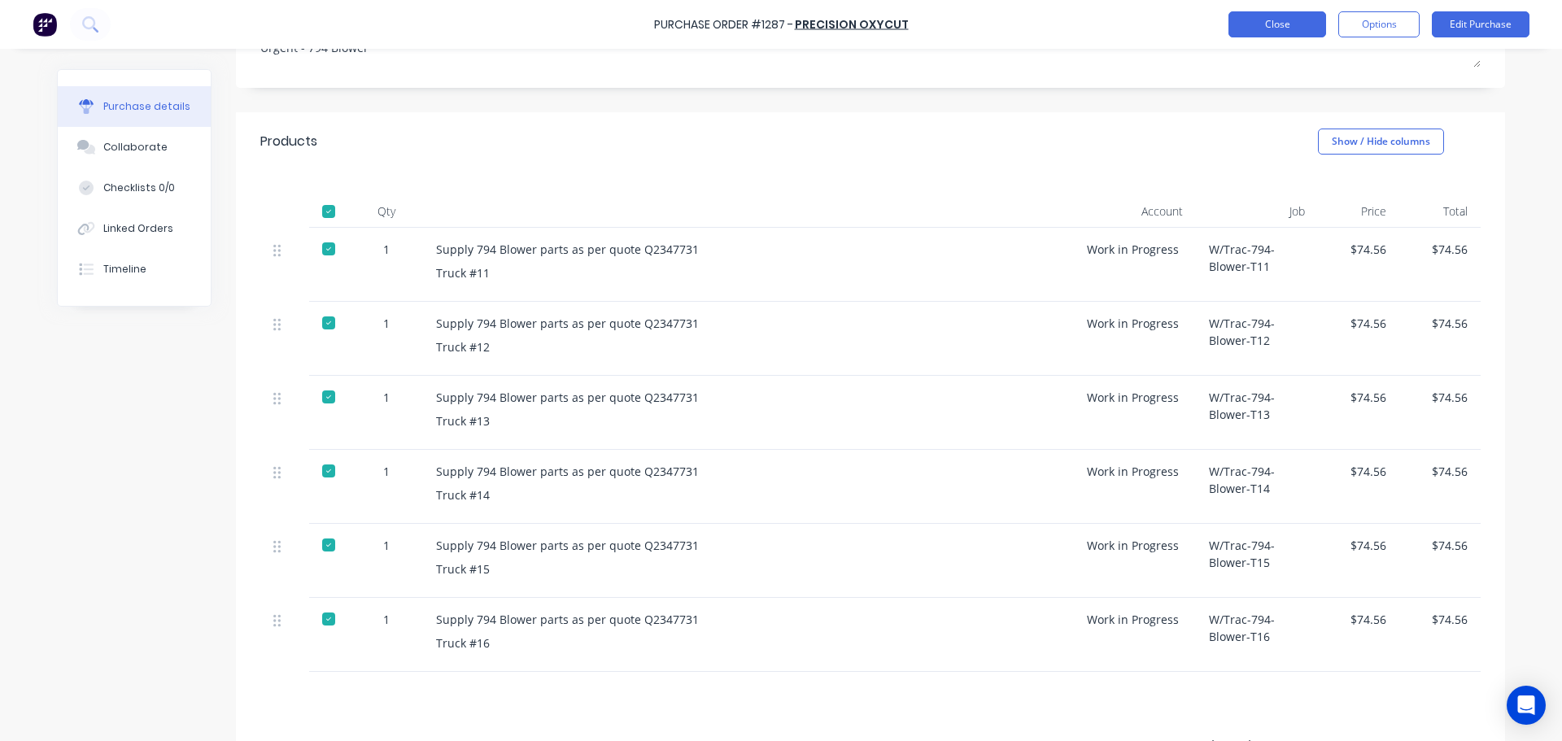
type textarea "x"
click at [1286, 30] on button "Close" at bounding box center [1278, 24] width 98 height 26
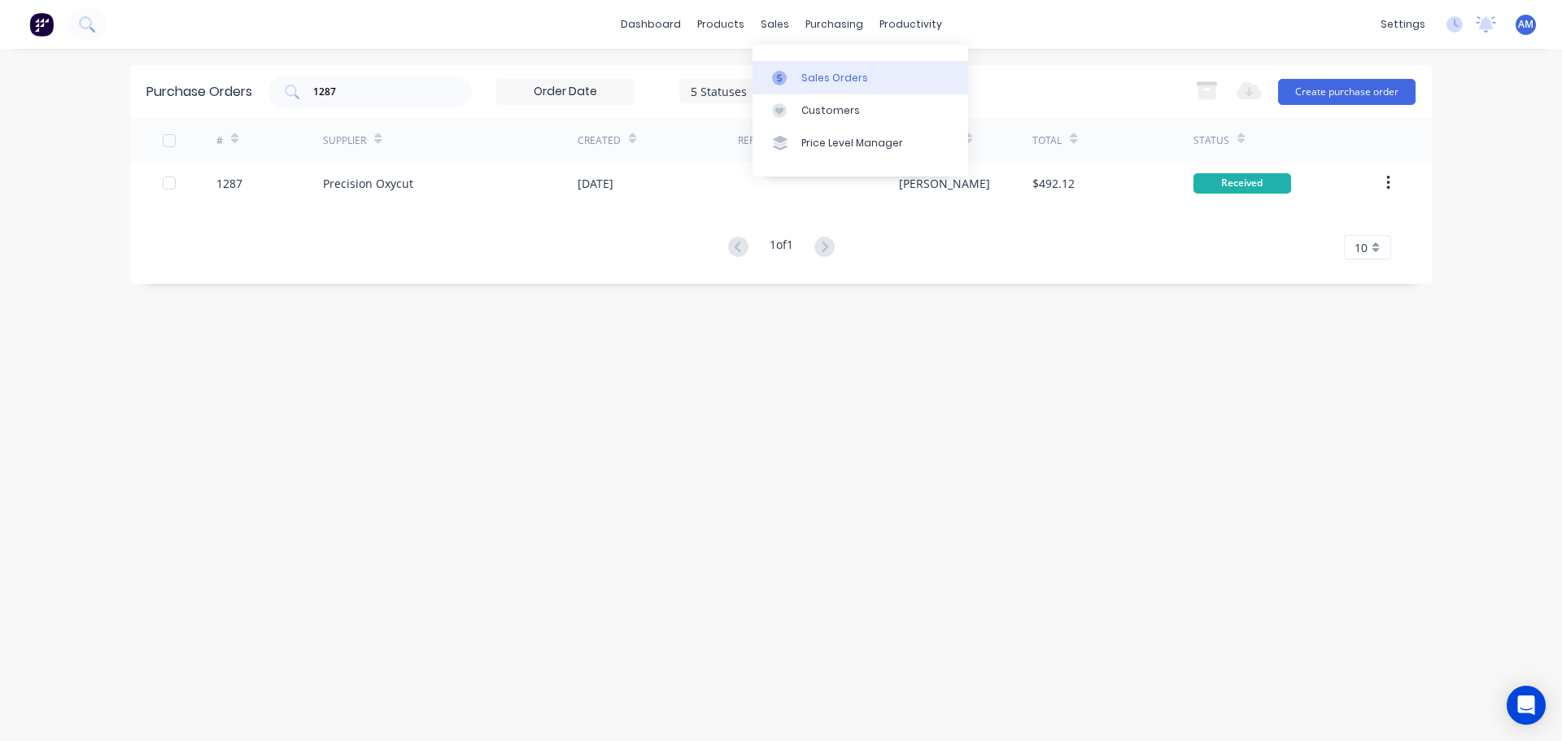
click at [811, 71] on div "Sales Orders" at bounding box center [835, 78] width 67 height 15
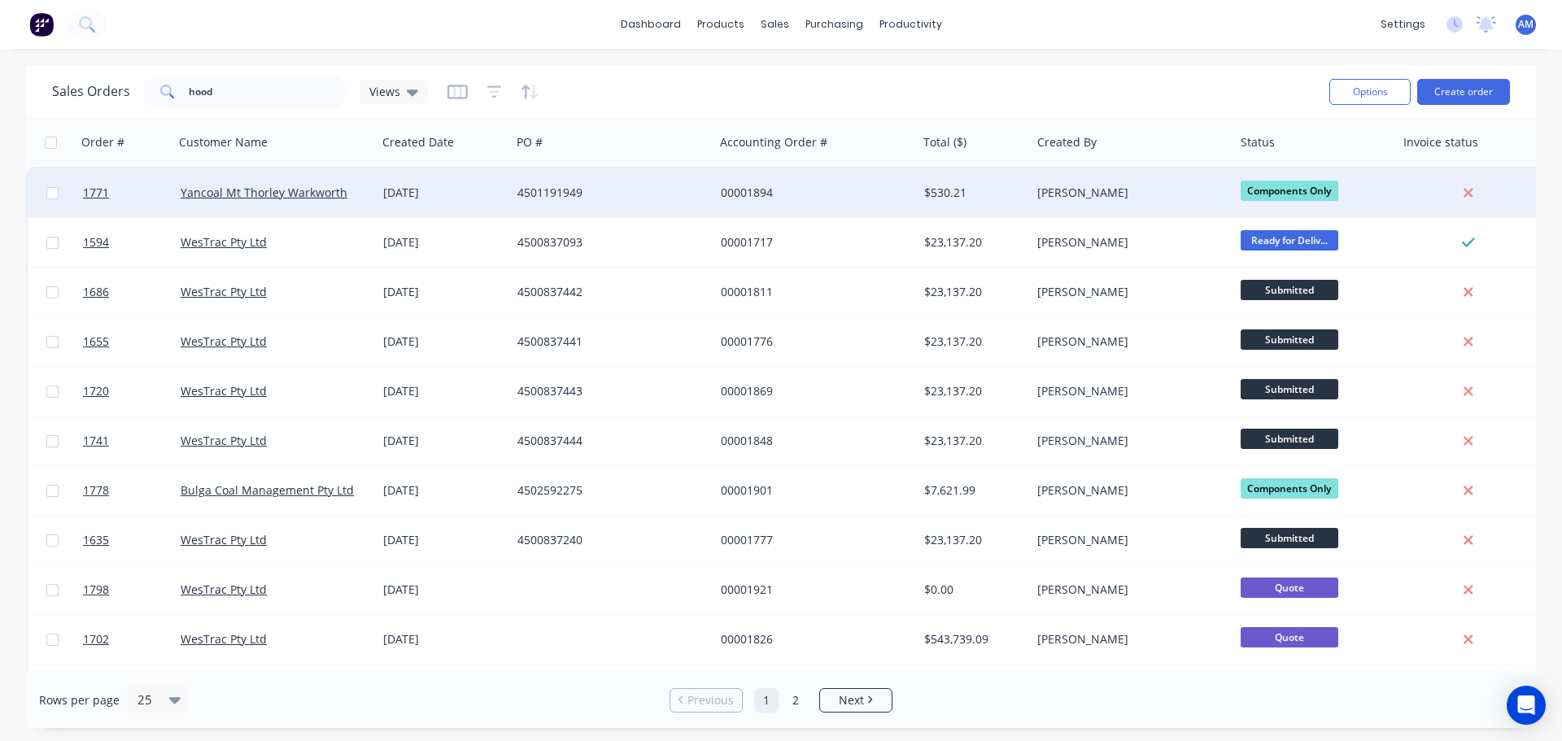
click at [577, 187] on div "4501191949" at bounding box center [608, 193] width 181 height 16
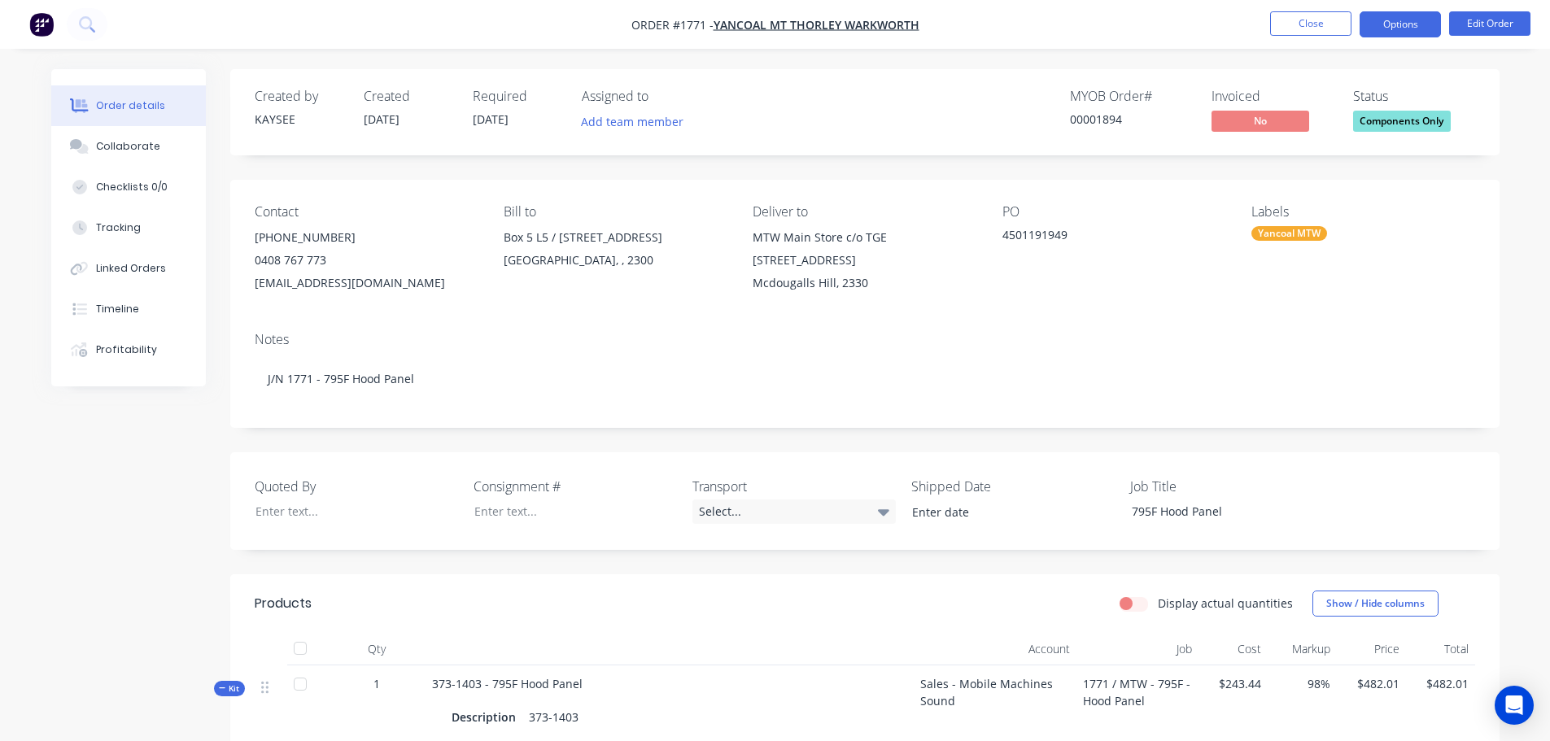
click at [1384, 27] on button "Options" at bounding box center [1400, 24] width 81 height 26
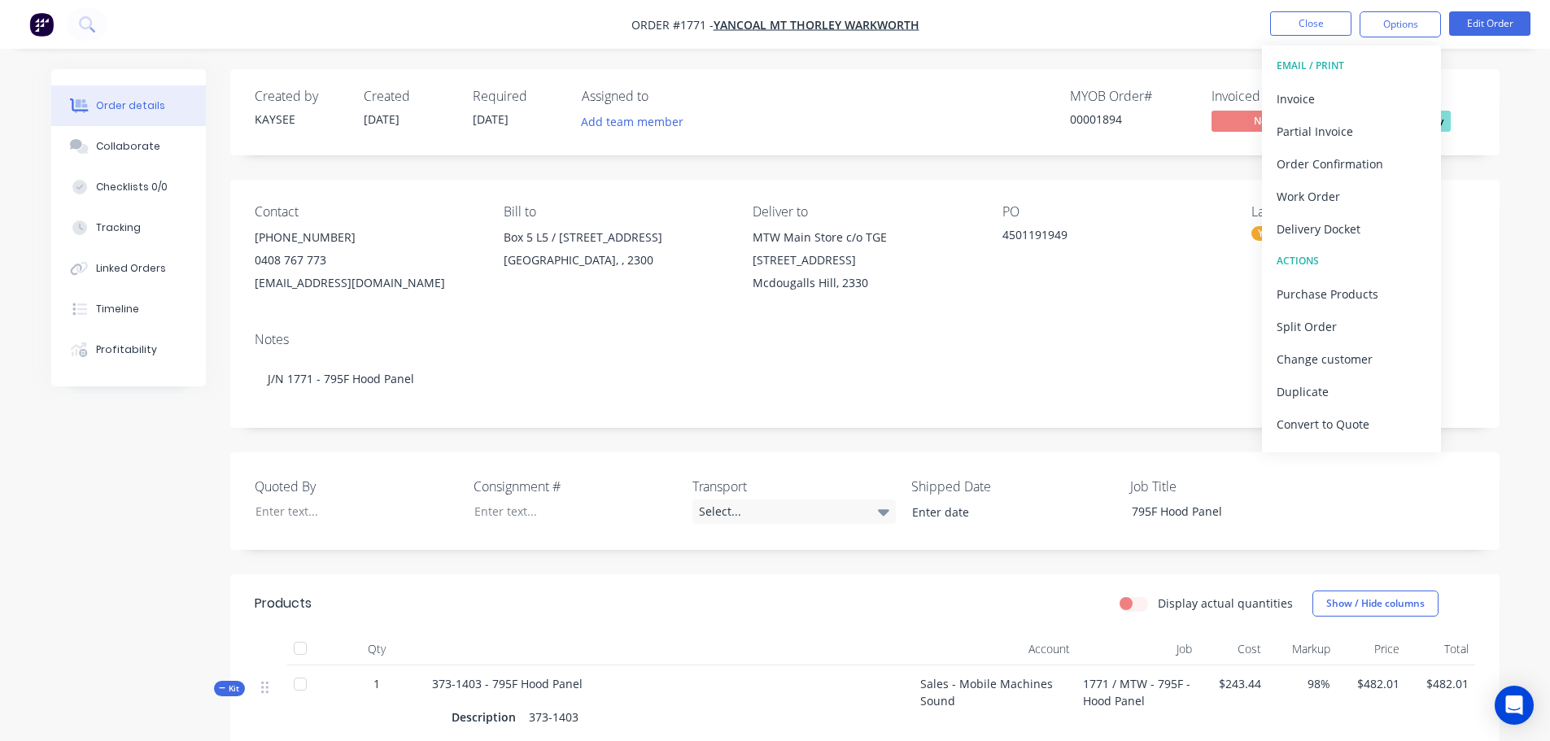
scroll to position [24, 0]
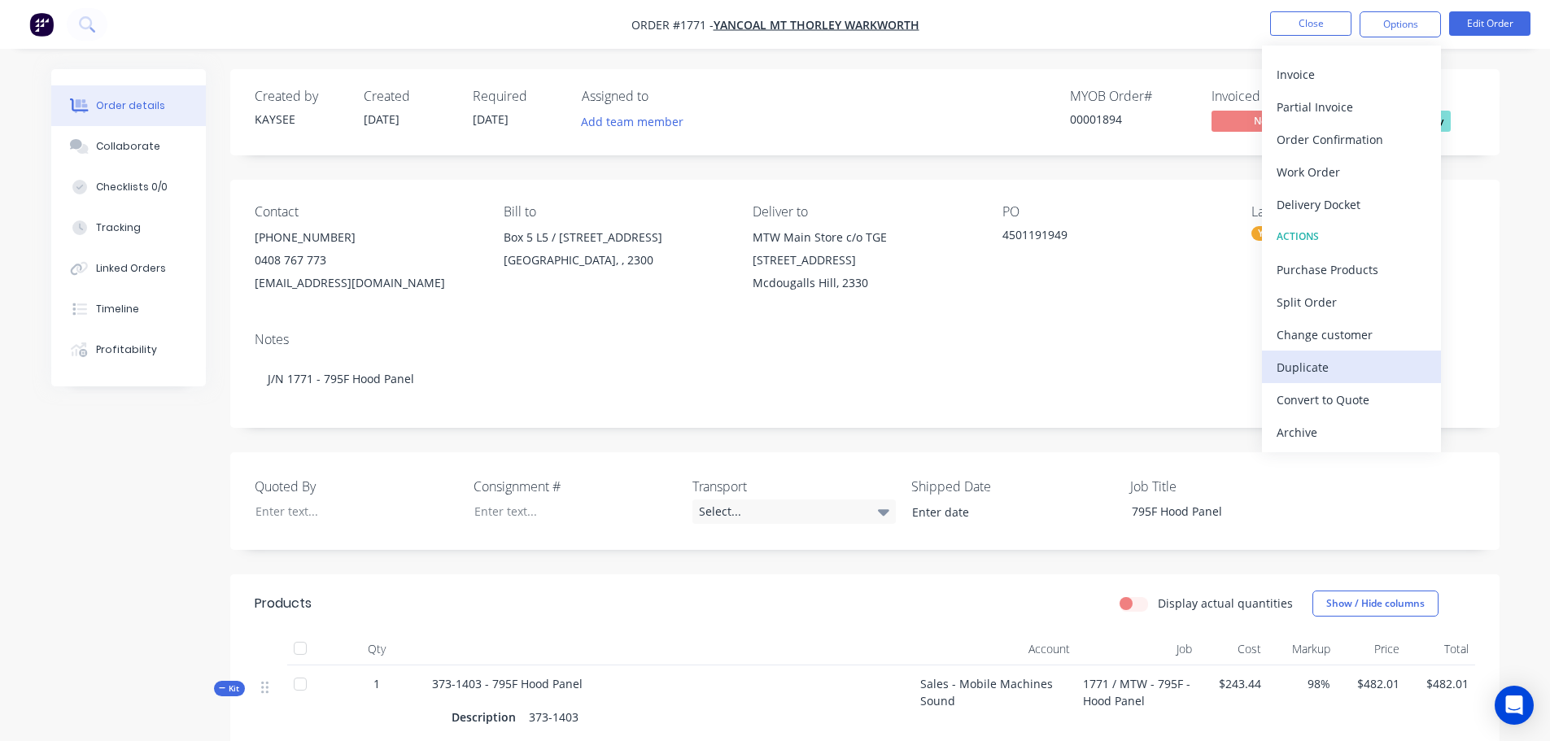
drag, startPoint x: 1427, startPoint y: 413, endPoint x: 1427, endPoint y: 365, distance: 48.8
click at [1427, 378] on div "EMAIL / PRINT Invoice Partial Invoice Order Confirmation Work Order Delivery Do…" at bounding box center [1351, 249] width 179 height 407
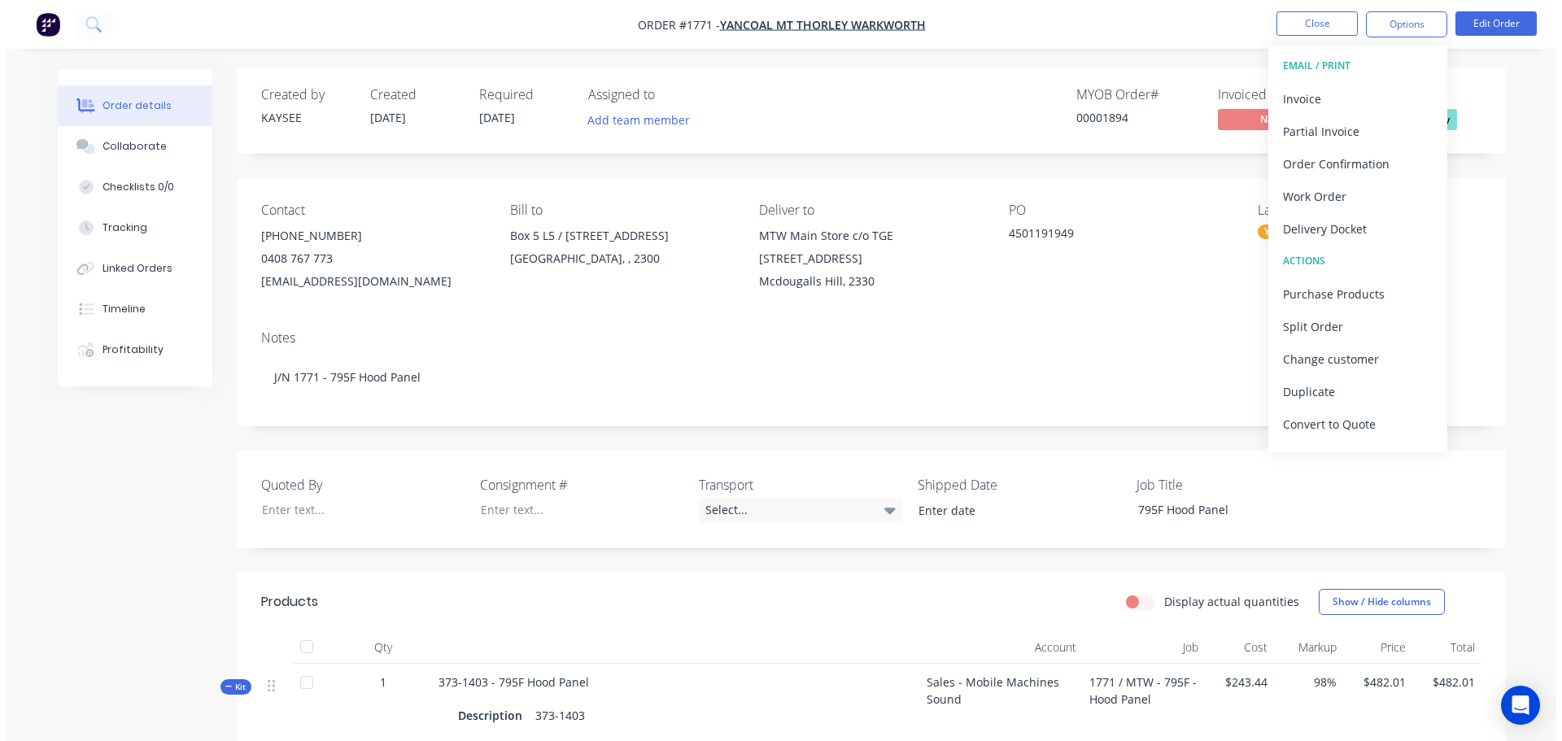
scroll to position [0, 0]
click at [1309, 22] on button "Close" at bounding box center [1310, 23] width 81 height 24
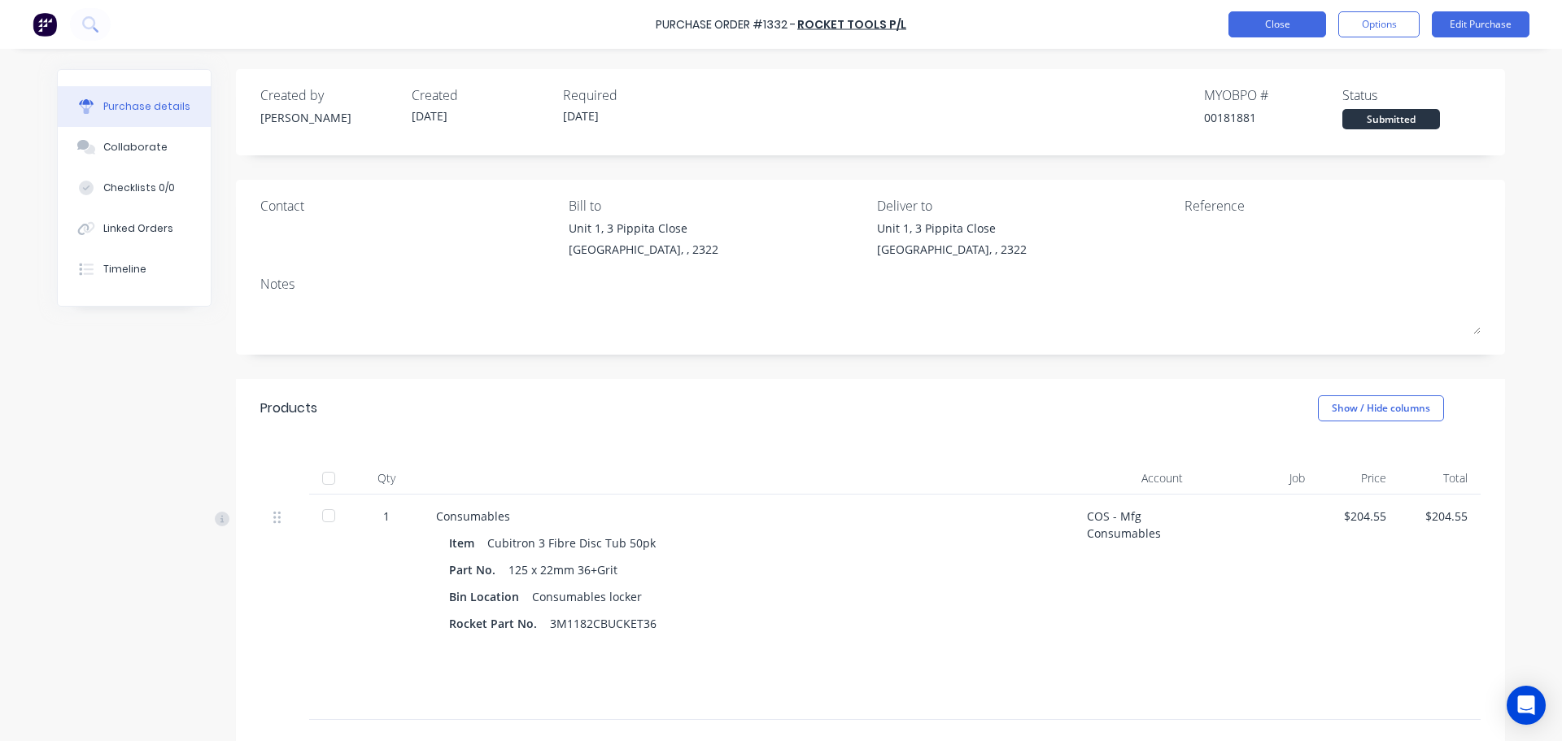
click at [1274, 20] on button "Close" at bounding box center [1278, 24] width 98 height 26
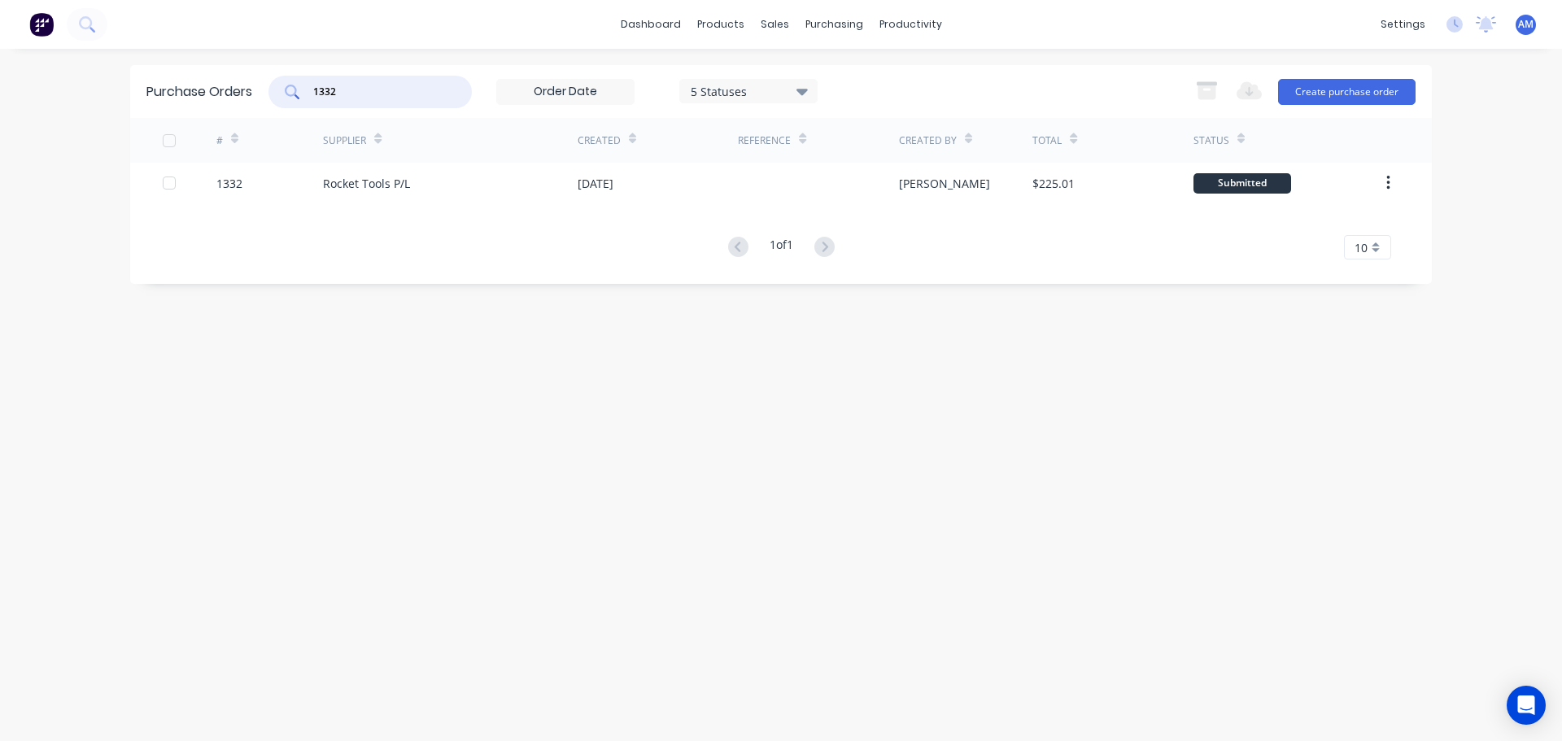
drag, startPoint x: 385, startPoint y: 96, endPoint x: 369, endPoint y: 94, distance: 15.7
click at [369, 94] on input "1332" at bounding box center [379, 92] width 135 height 16
click at [800, 78] on link "Sales Orders" at bounding box center [861, 77] width 216 height 33
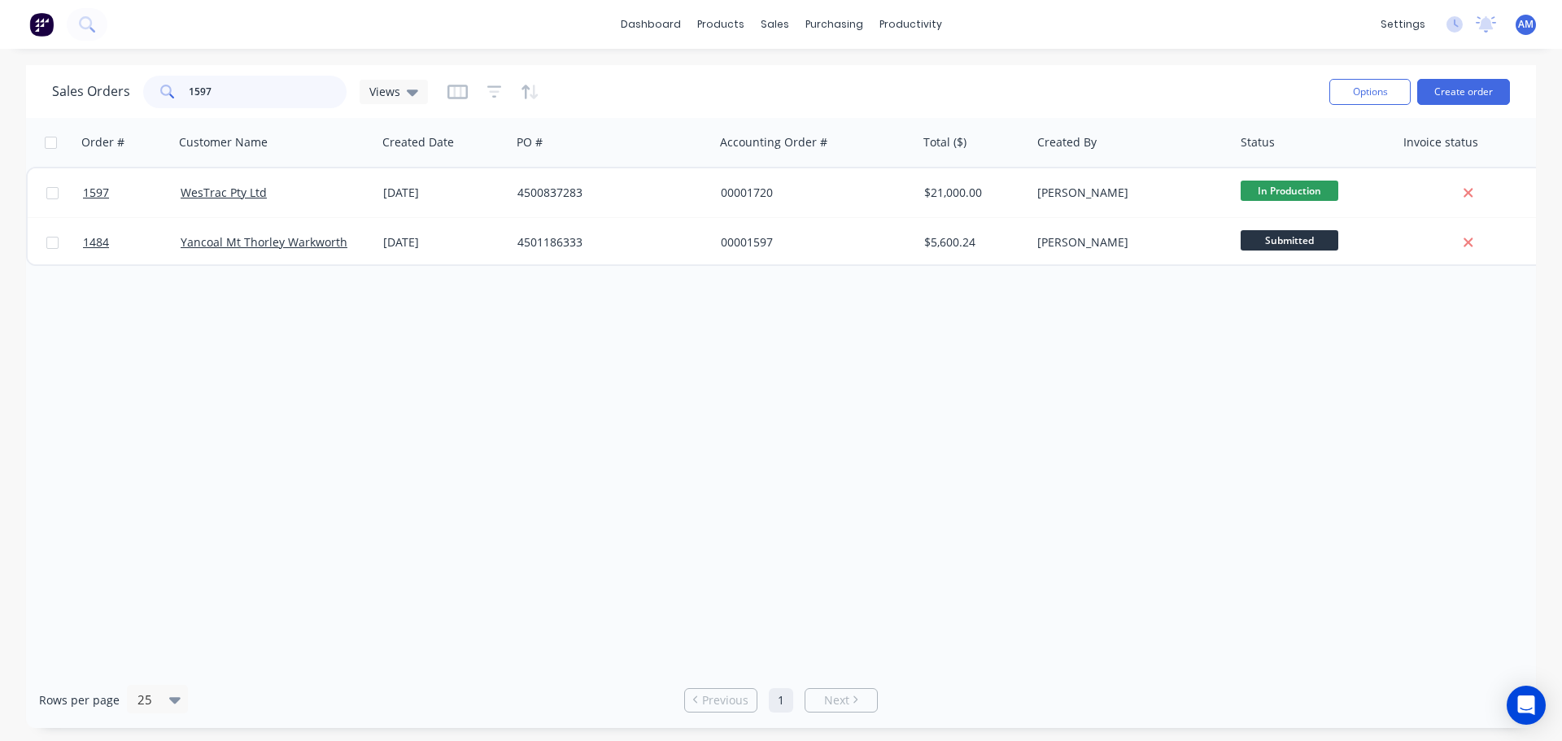
drag, startPoint x: 225, startPoint y: 87, endPoint x: 173, endPoint y: 88, distance: 52.9
click at [173, 88] on div "1597" at bounding box center [244, 92] width 203 height 33
paste input "1484"
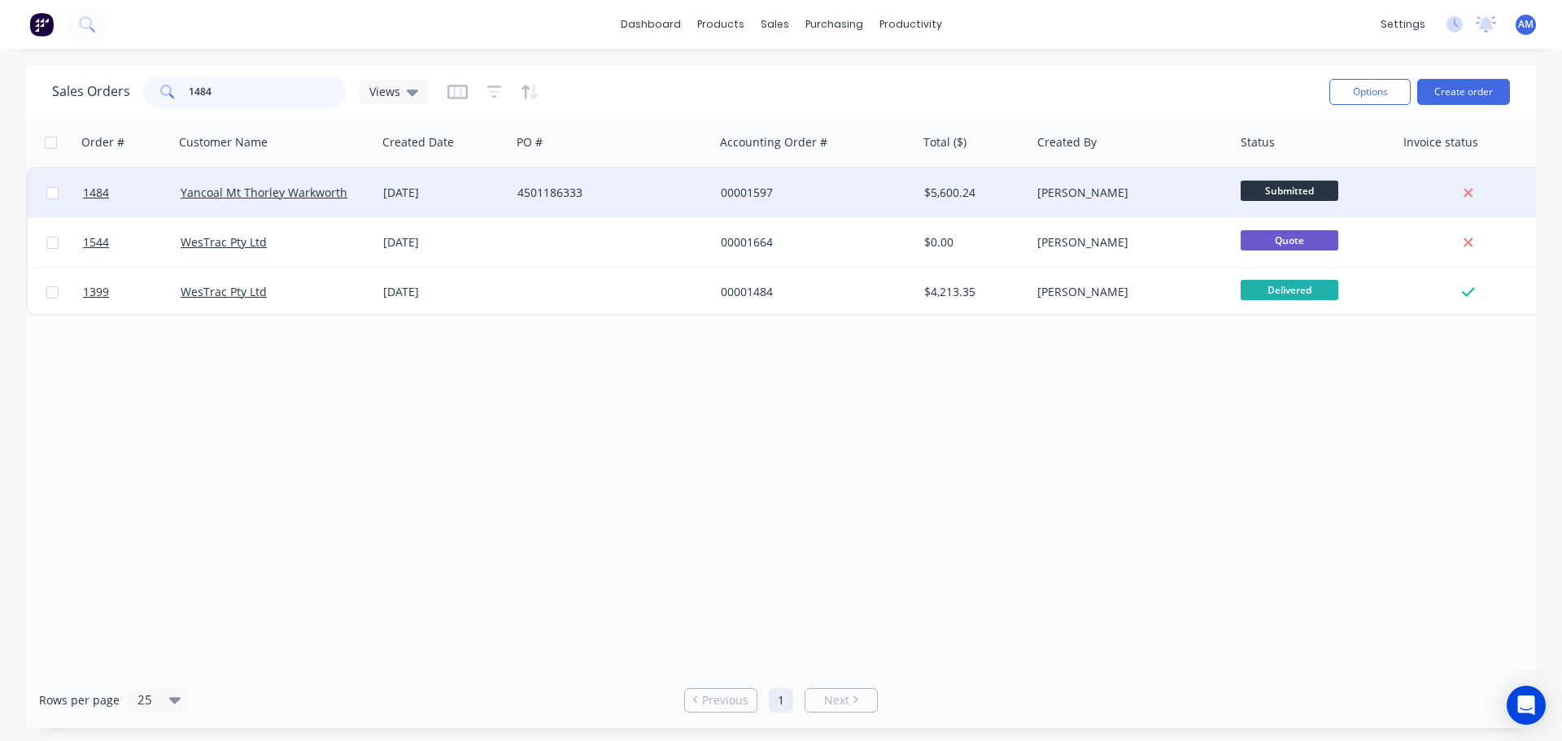
type input "1484"
click at [553, 190] on div "4501186333" at bounding box center [608, 193] width 181 height 16
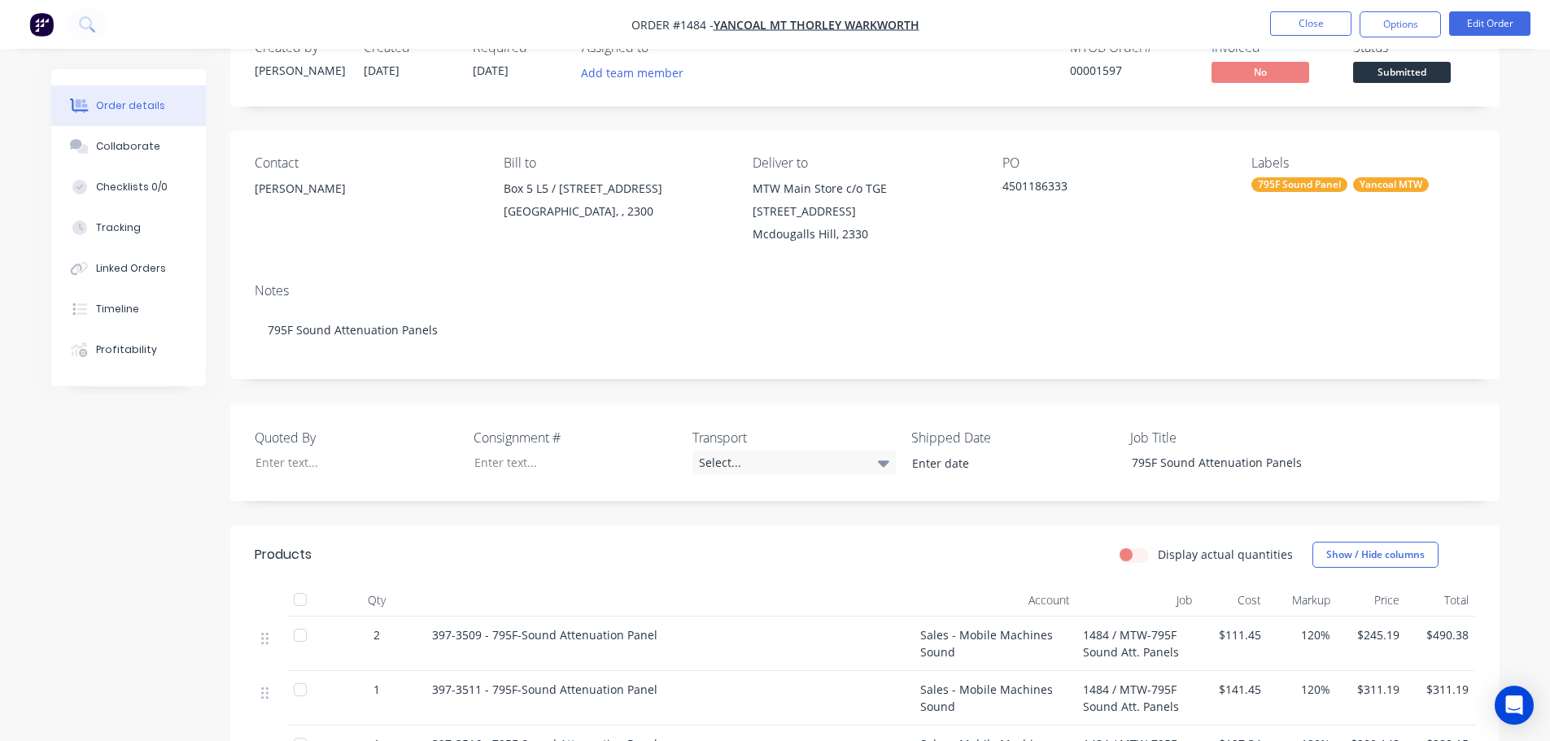
scroll to position [28, 0]
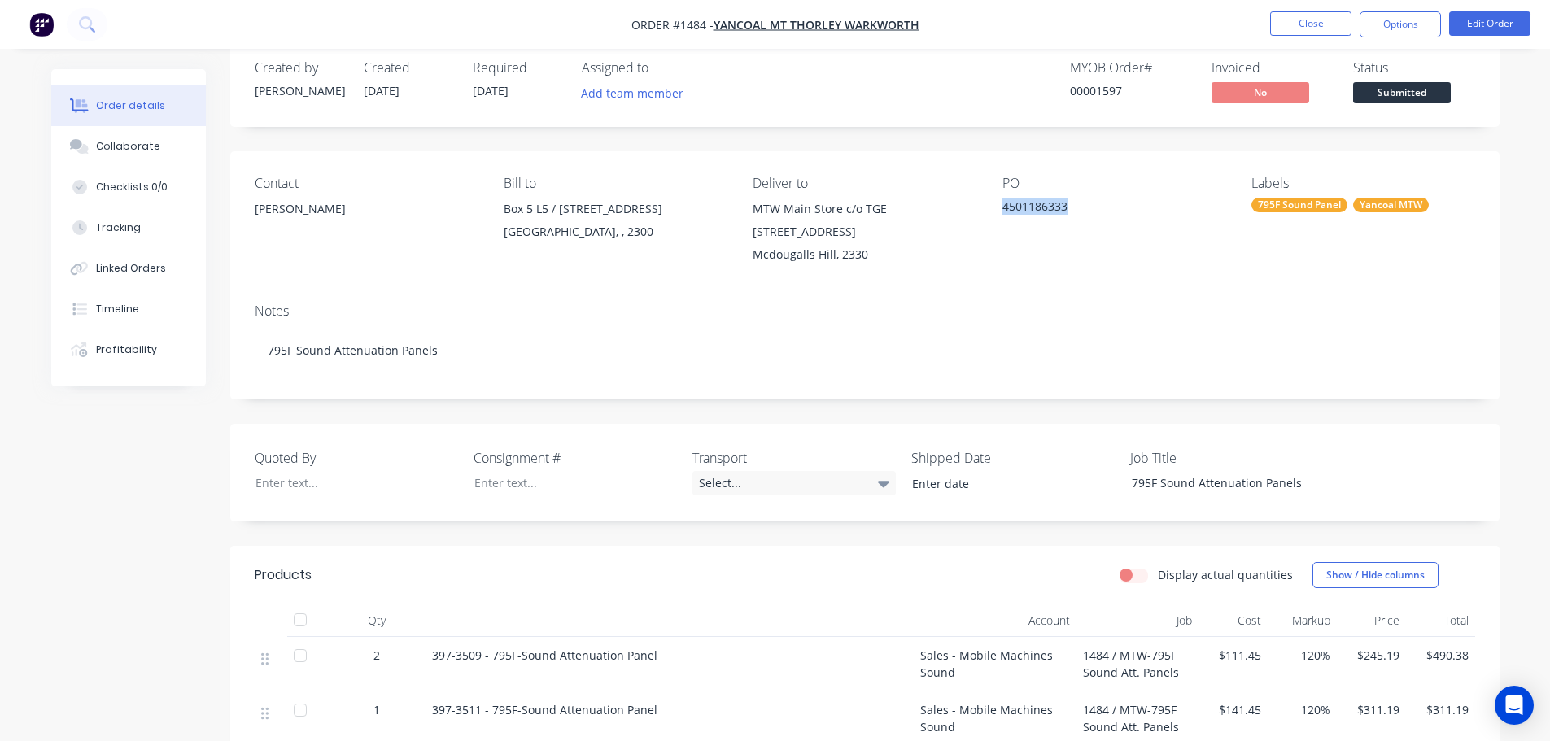
drag, startPoint x: 1069, startPoint y: 206, endPoint x: 1003, endPoint y: 208, distance: 66.7
click at [1003, 208] on div "4501186333" at bounding box center [1104, 209] width 203 height 23
copy div "4501186333"
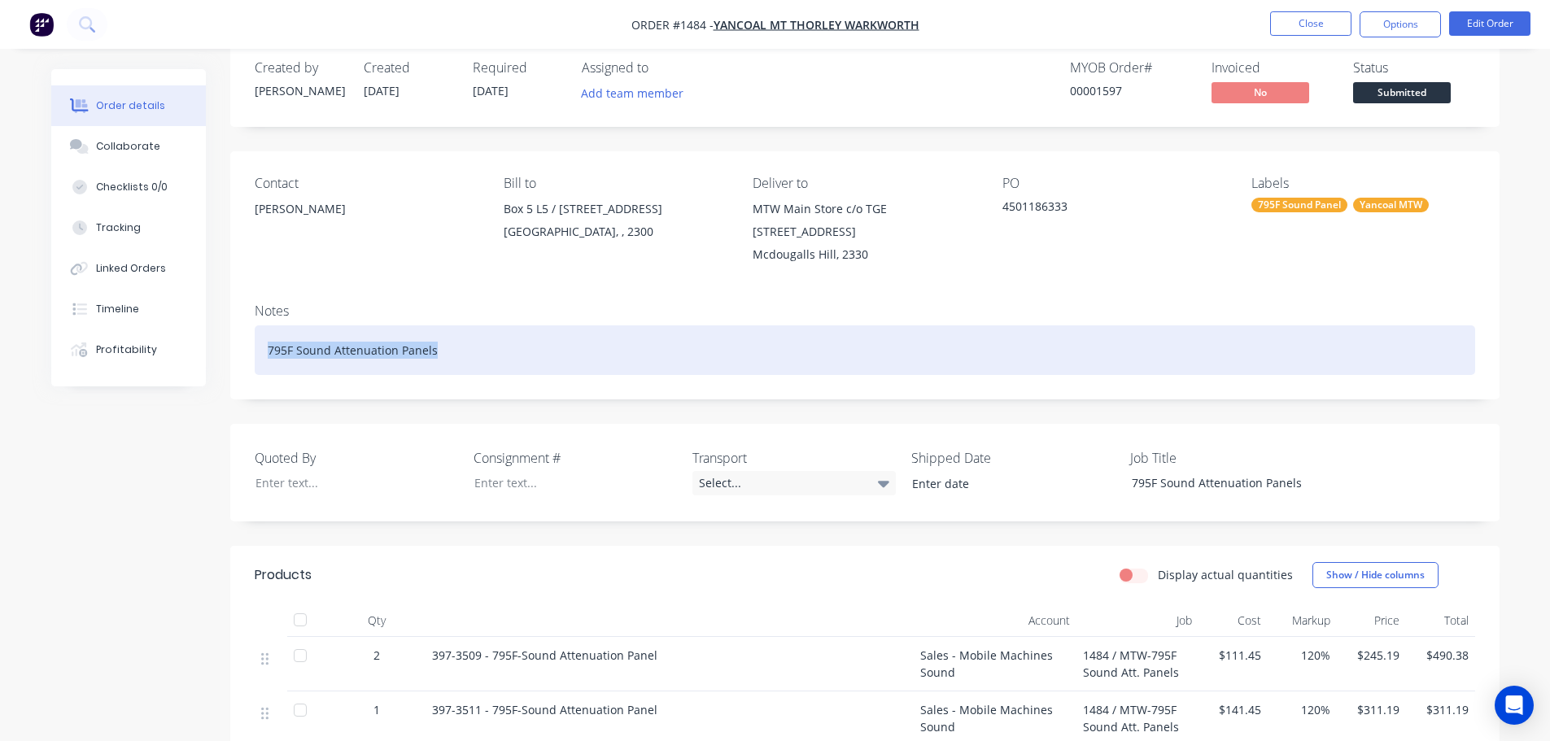
drag, startPoint x: 433, startPoint y: 347, endPoint x: 273, endPoint y: 349, distance: 159.5
click at [265, 345] on div "795F Sound Attenuation Panels" at bounding box center [865, 351] width 1221 height 50
copy div "795F Sound Attenuation Panels"
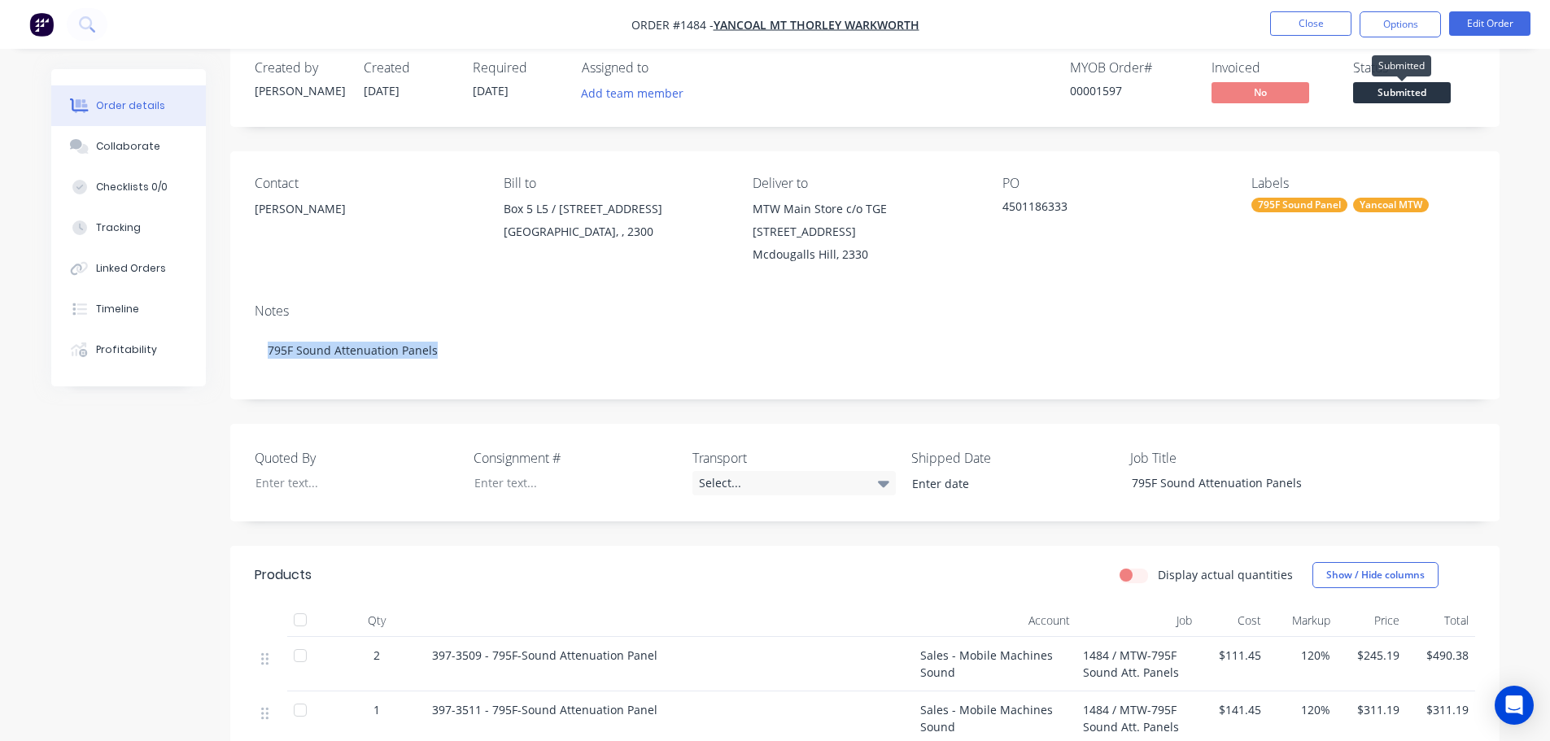
click at [1415, 94] on span "Submitted" at bounding box center [1402, 92] width 98 height 20
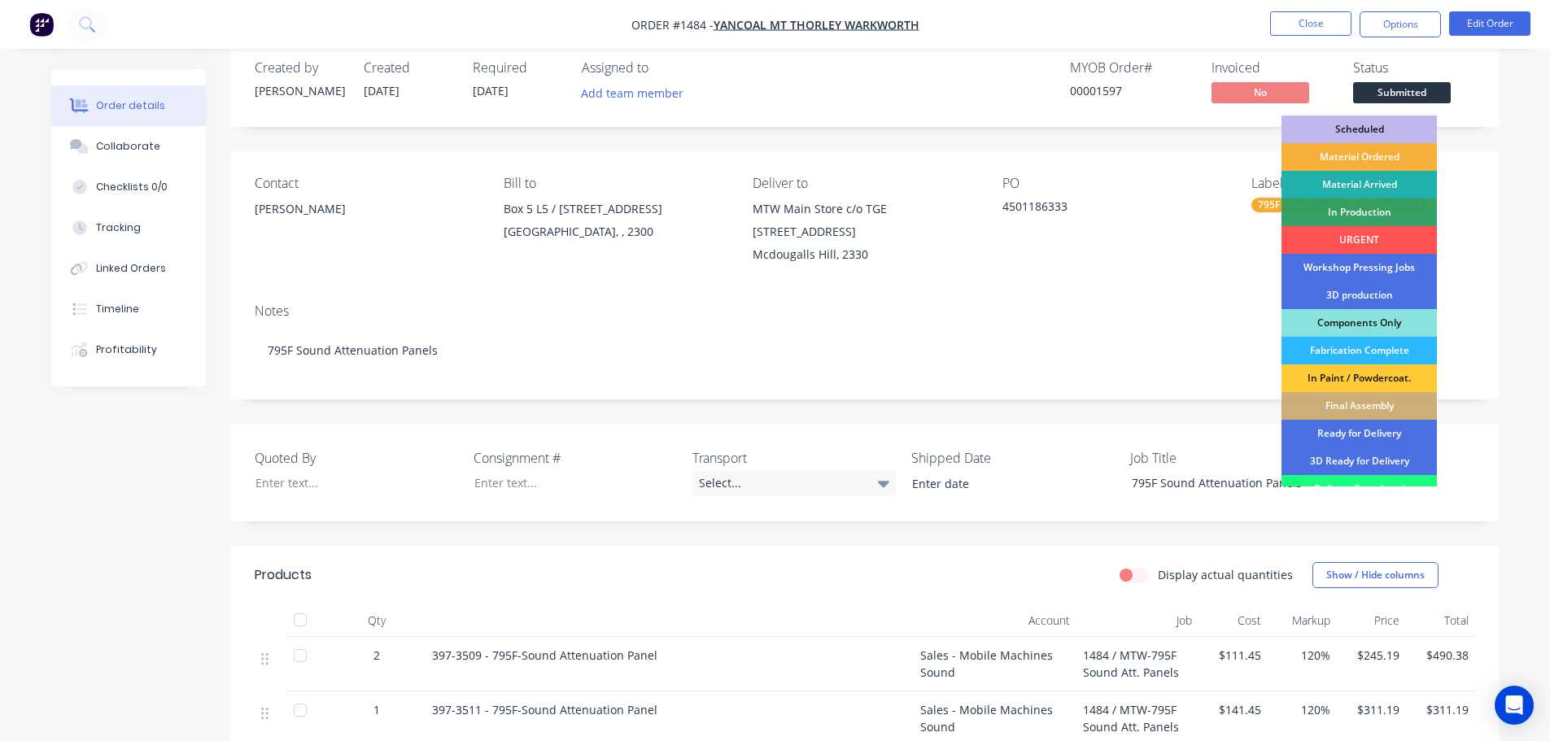
click at [1381, 184] on div "Material Arrived" at bounding box center [1359, 185] width 155 height 28
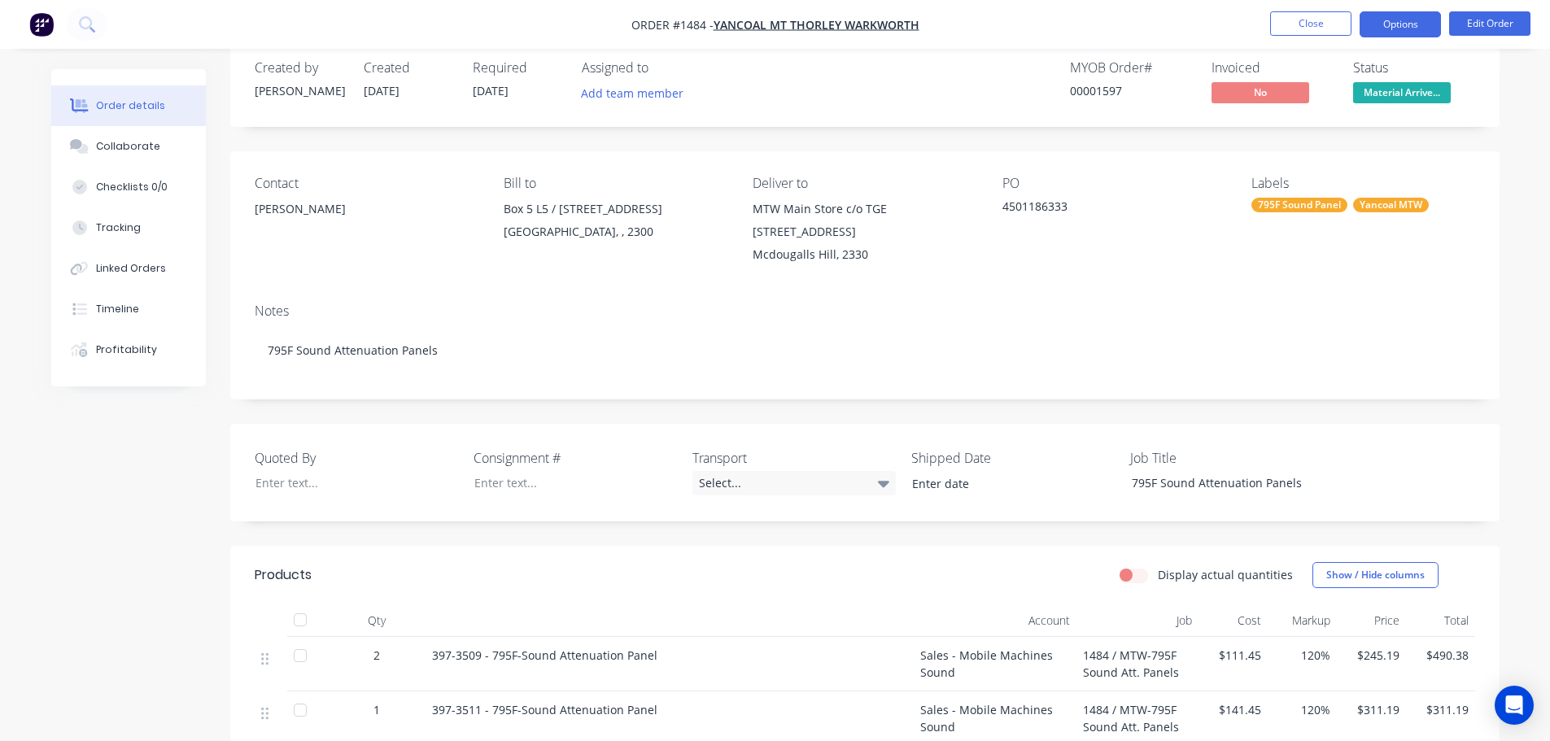
click at [1390, 34] on button "Options" at bounding box center [1400, 24] width 81 height 26
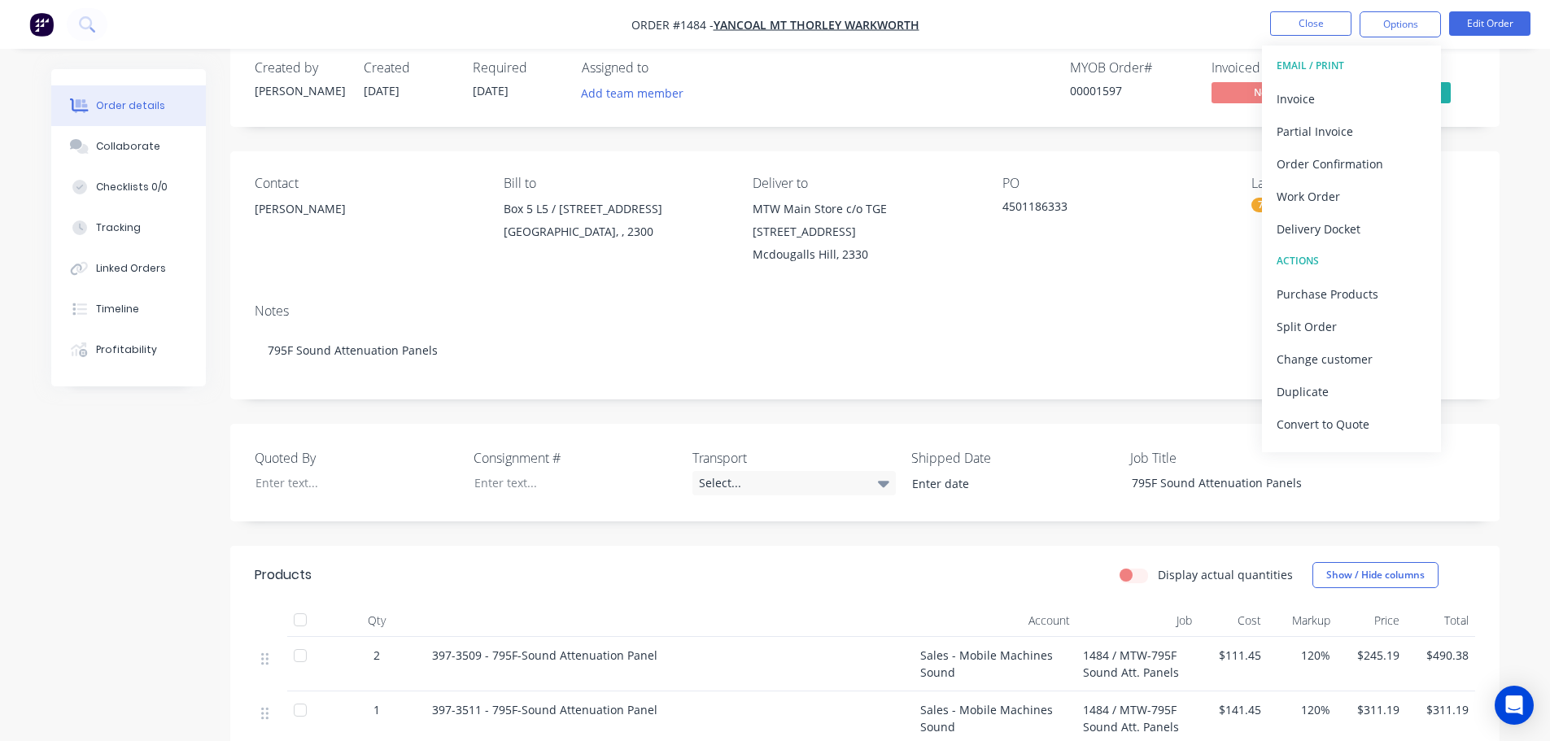
click at [1179, 177] on div "PO" at bounding box center [1114, 183] width 223 height 15
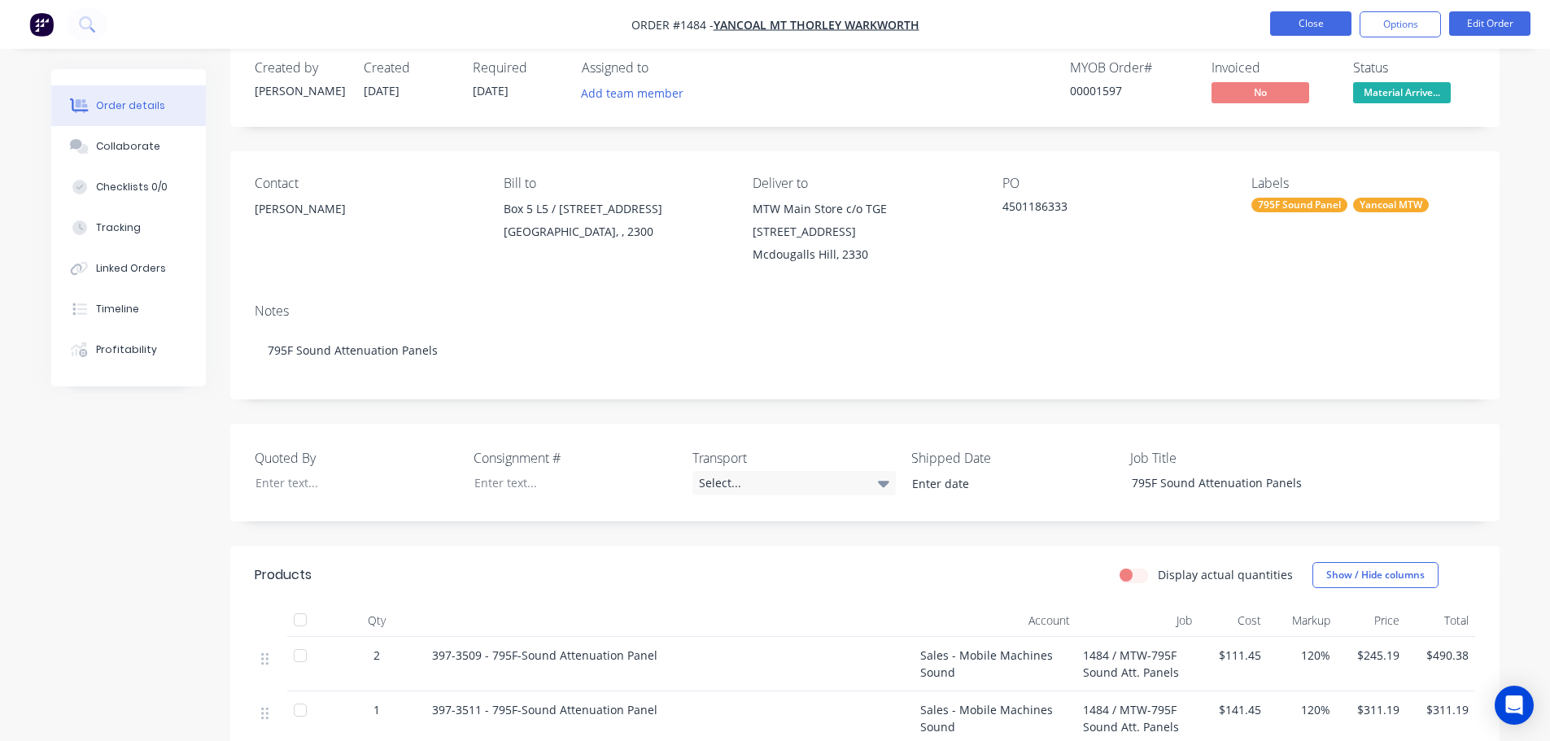
click at [1314, 19] on button "Close" at bounding box center [1310, 23] width 81 height 24
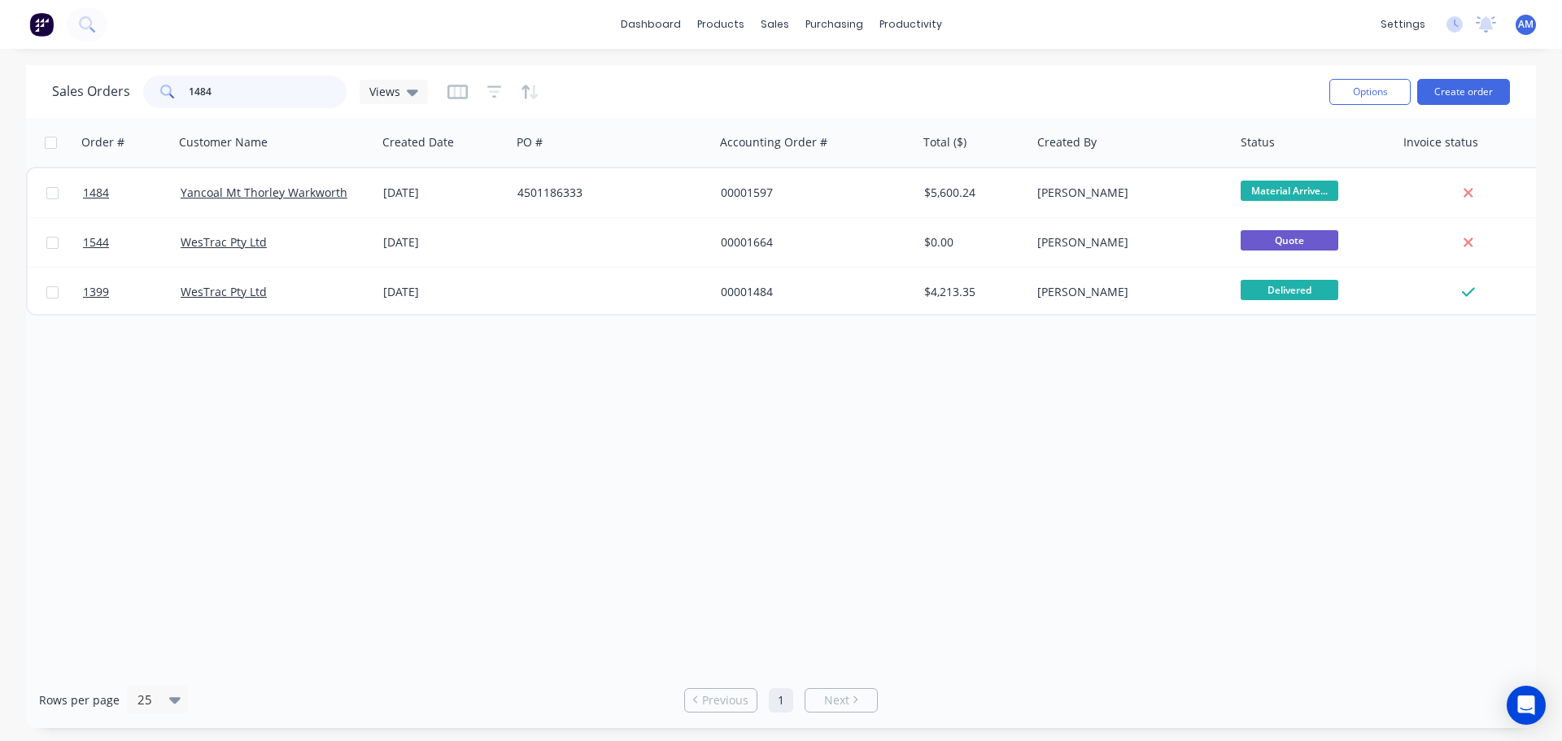
drag, startPoint x: 186, startPoint y: 76, endPoint x: 176, endPoint y: 75, distance: 9.9
click at [176, 76] on div "1484" at bounding box center [244, 92] width 203 height 33
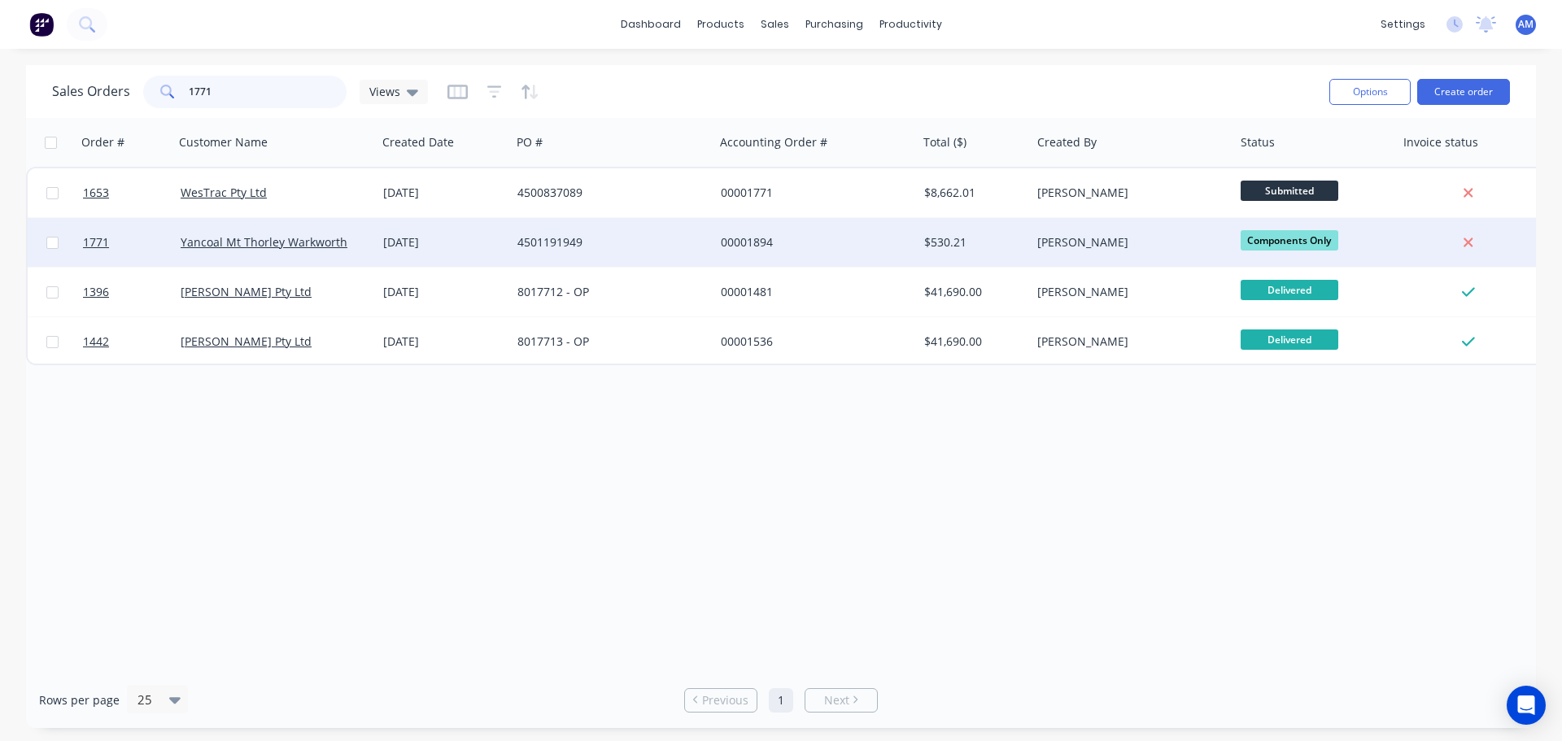
type input "1771"
click at [545, 244] on div "4501191949" at bounding box center [608, 242] width 181 height 16
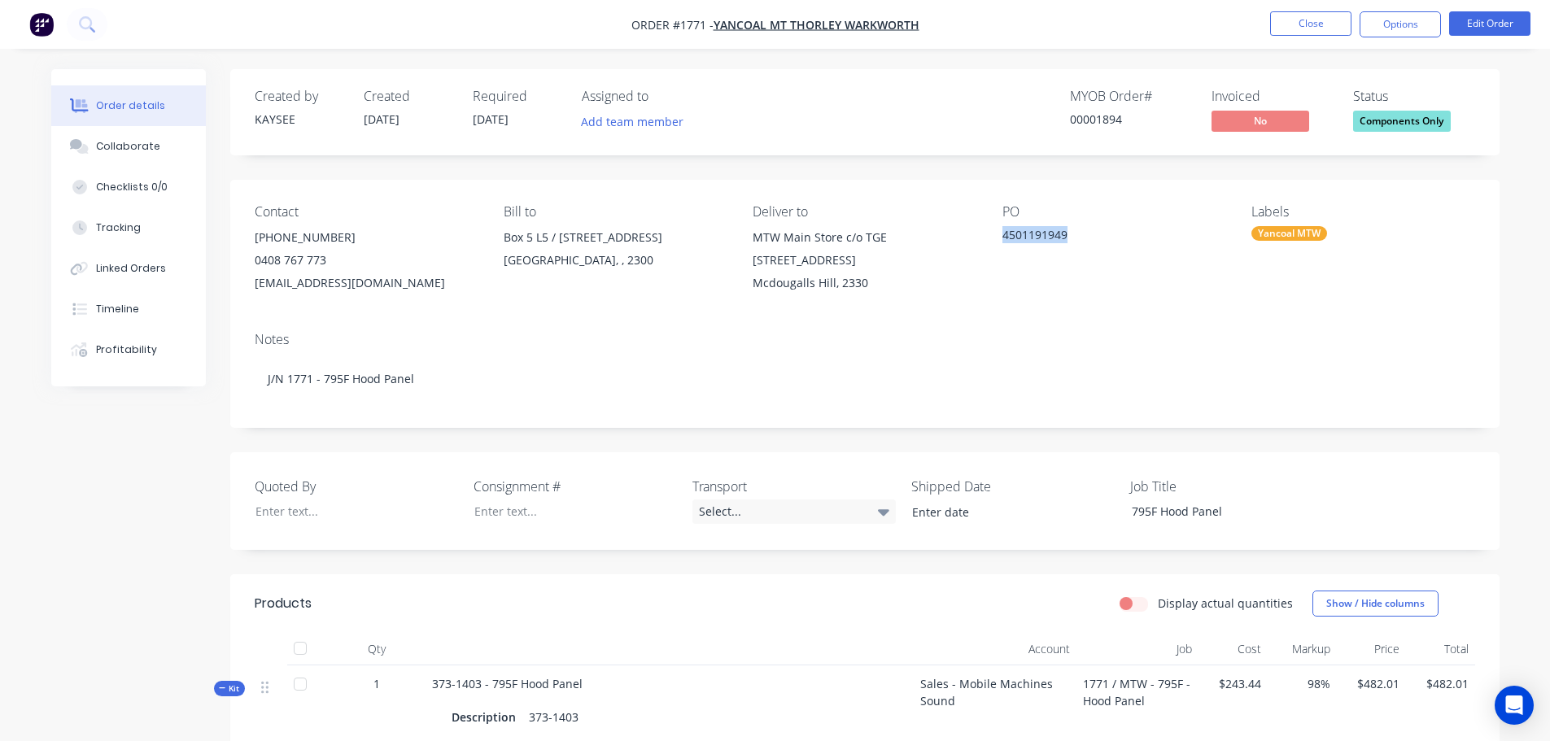
drag, startPoint x: 1074, startPoint y: 233, endPoint x: 1007, endPoint y: 234, distance: 66.7
click at [1007, 234] on div "Contact (02) 4015 2590 0408 767 773 ap.mountthorleywarkworth@yancoal.com.au Bil…" at bounding box center [864, 249] width 1269 height 139
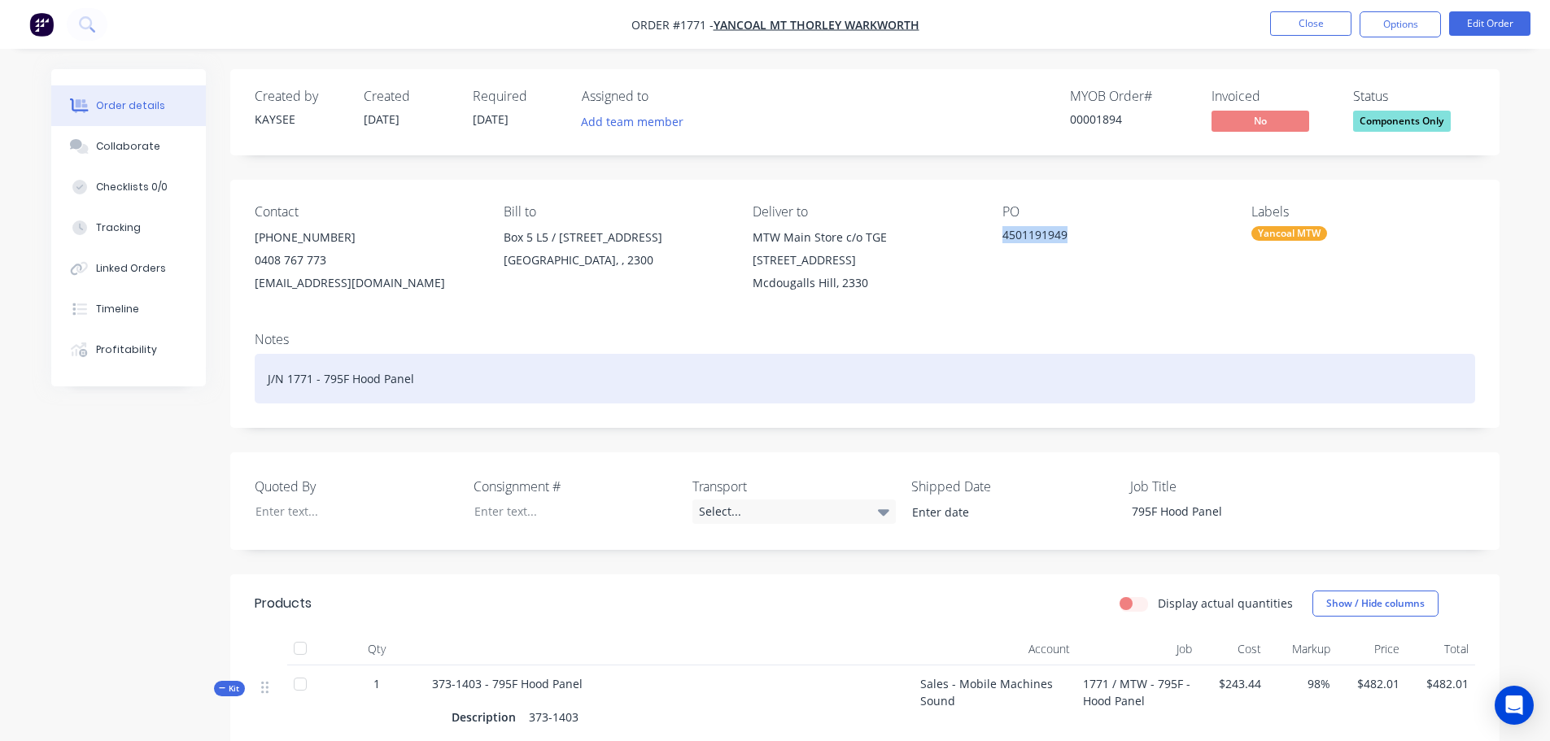
drag, startPoint x: 413, startPoint y: 379, endPoint x: 326, endPoint y: 377, distance: 87.1
click at [331, 376] on div "J/N 1771 - 795F Hood Panel" at bounding box center [865, 379] width 1221 height 50
click at [323, 378] on div "J/N 1771 - 795F Hood Panel" at bounding box center [865, 379] width 1221 height 50
drag, startPoint x: 321, startPoint y: 378, endPoint x: 421, endPoint y: 376, distance: 100.1
click at [421, 376] on div "J/N 1771 - 795F Hood Panel" at bounding box center [865, 379] width 1221 height 50
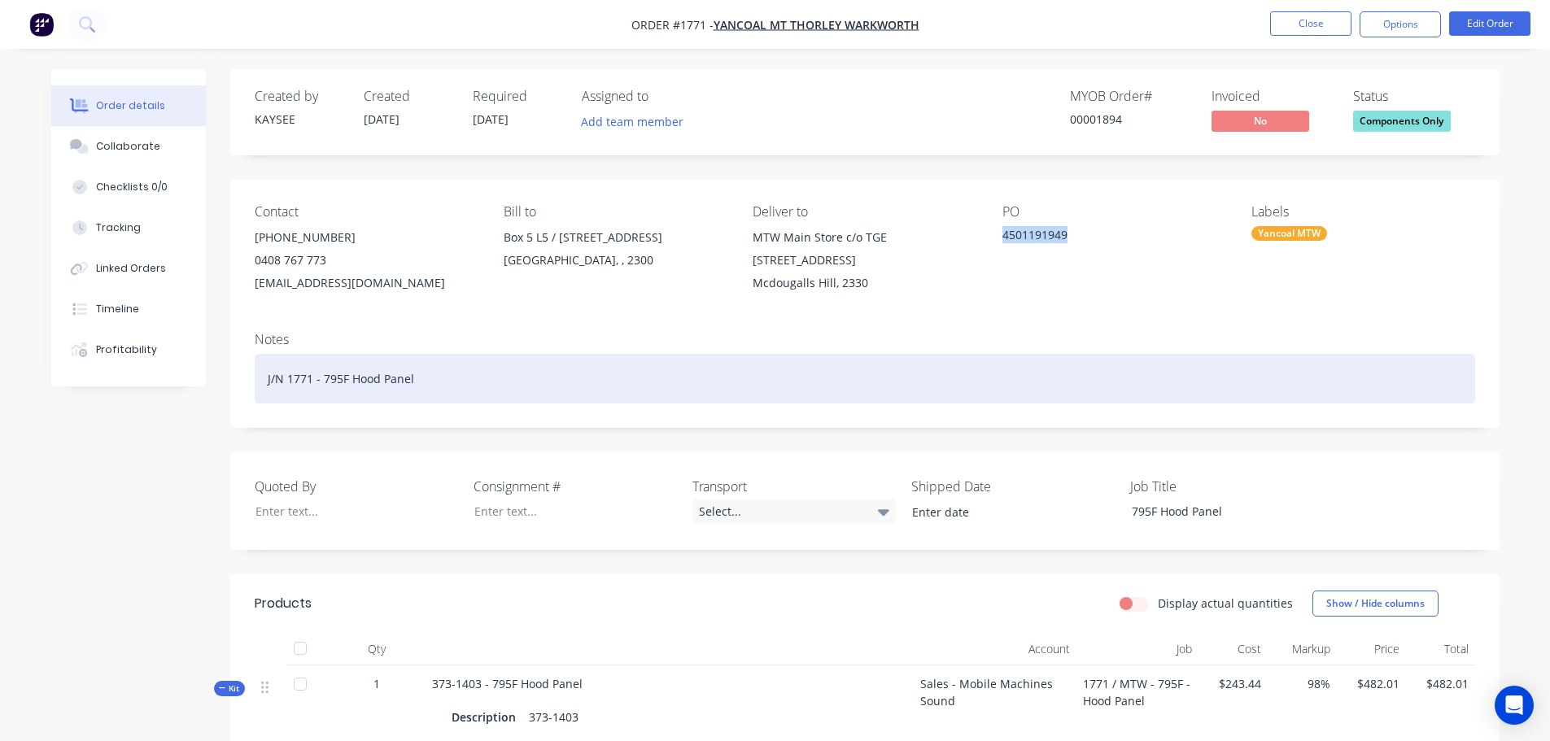
copy div "795F Hood Panel"
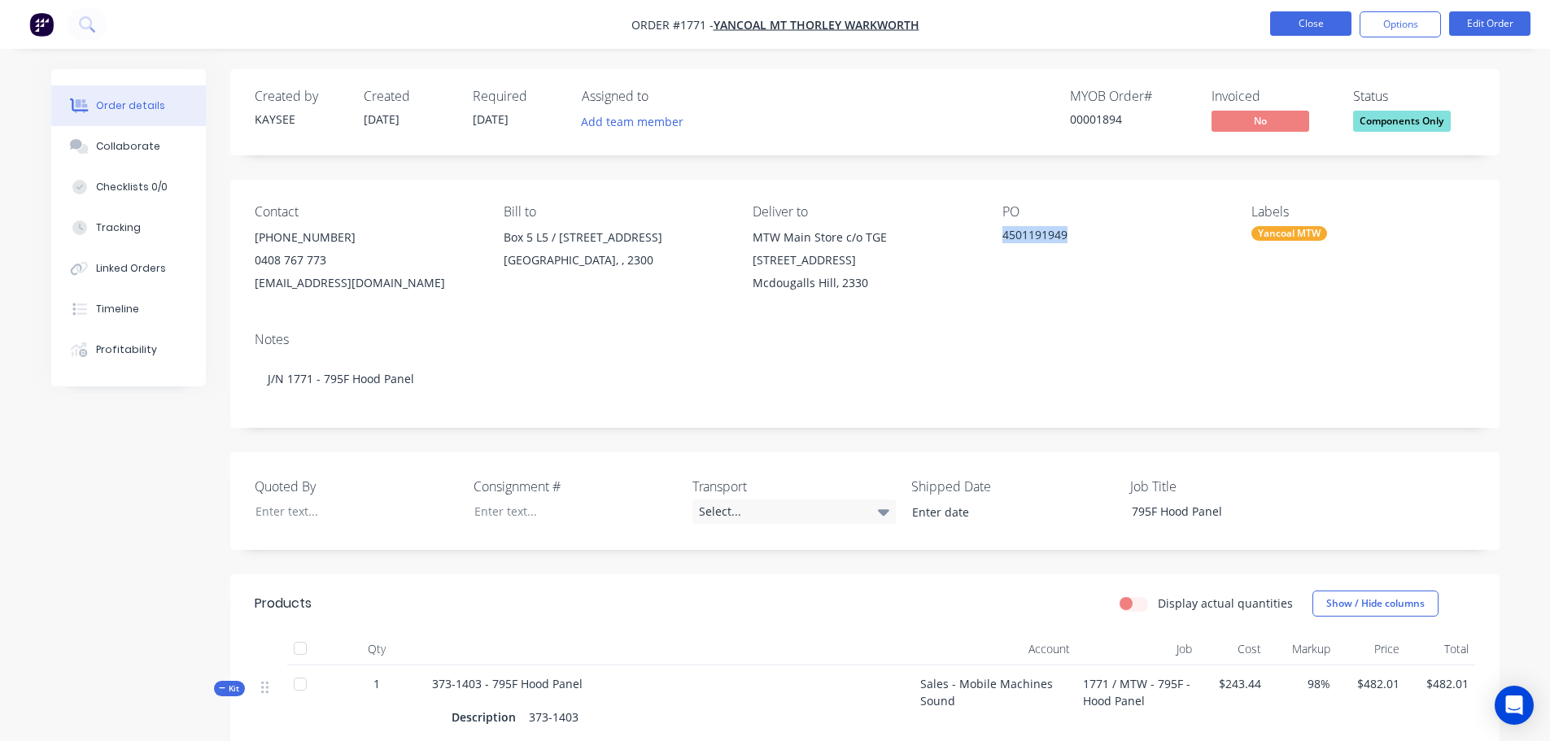
click at [1326, 26] on button "Close" at bounding box center [1310, 23] width 81 height 24
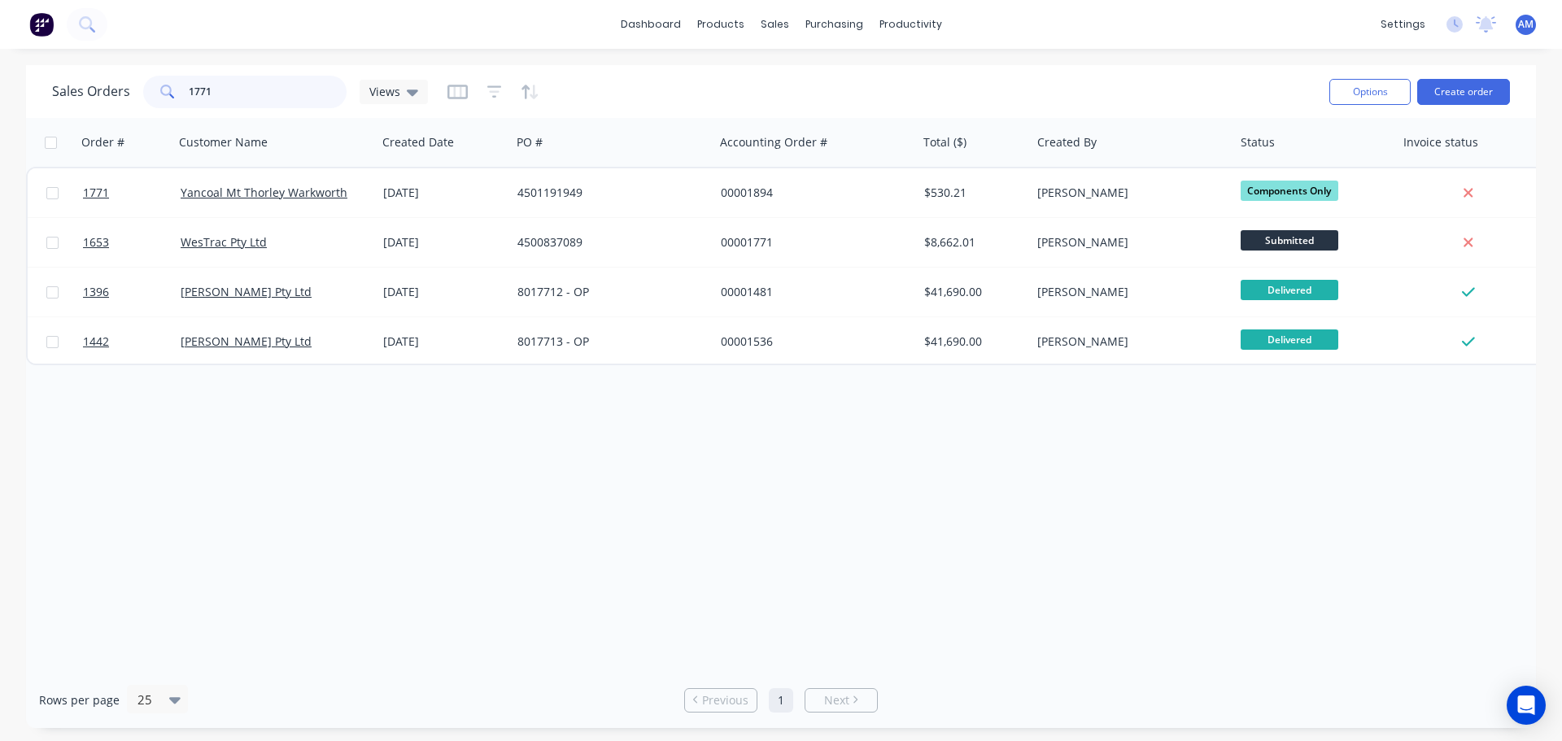
drag, startPoint x: 229, startPoint y: 91, endPoint x: 173, endPoint y: 89, distance: 56.2
click at [173, 89] on div "1771" at bounding box center [244, 92] width 203 height 33
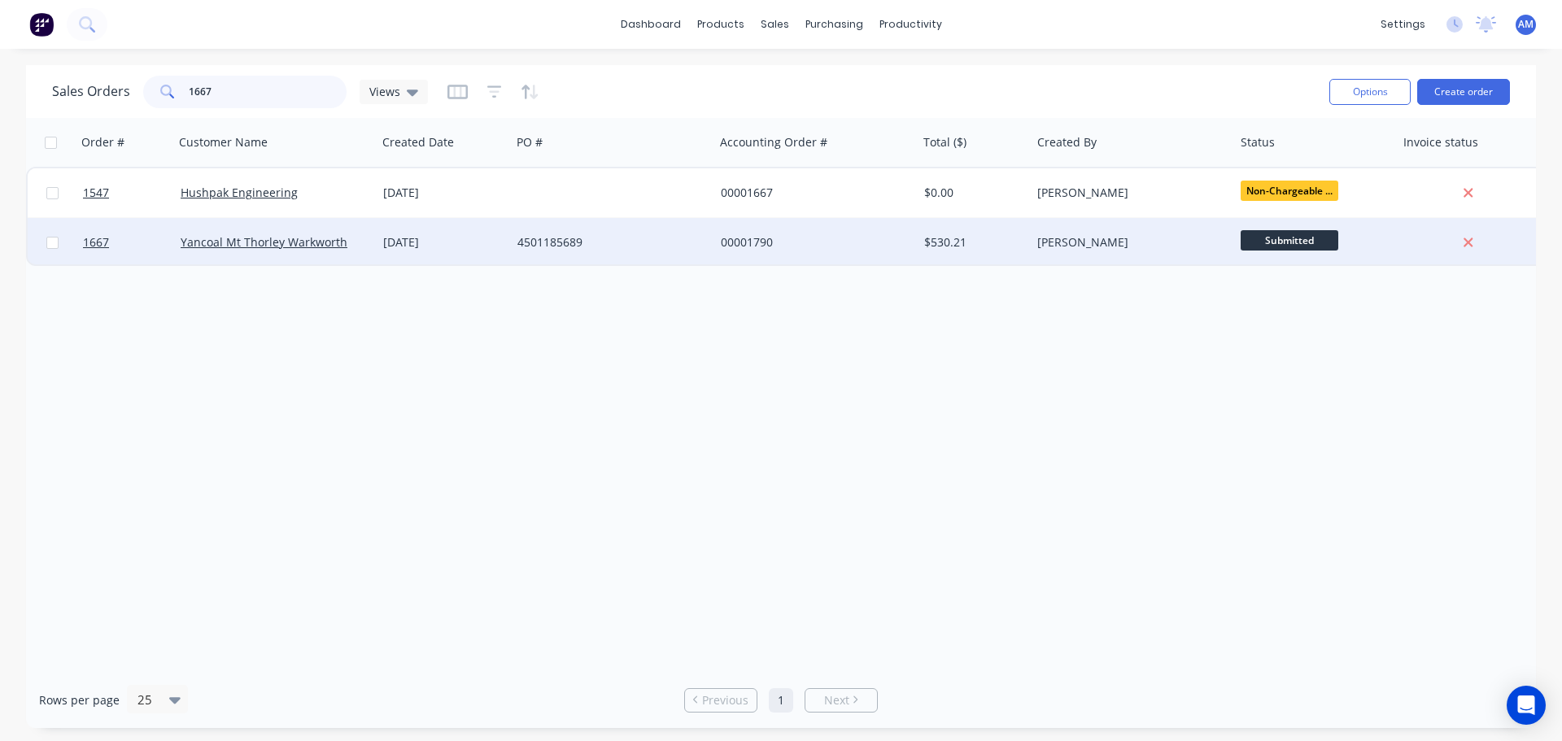
type input "1667"
click at [543, 239] on div "4501185689" at bounding box center [608, 242] width 181 height 16
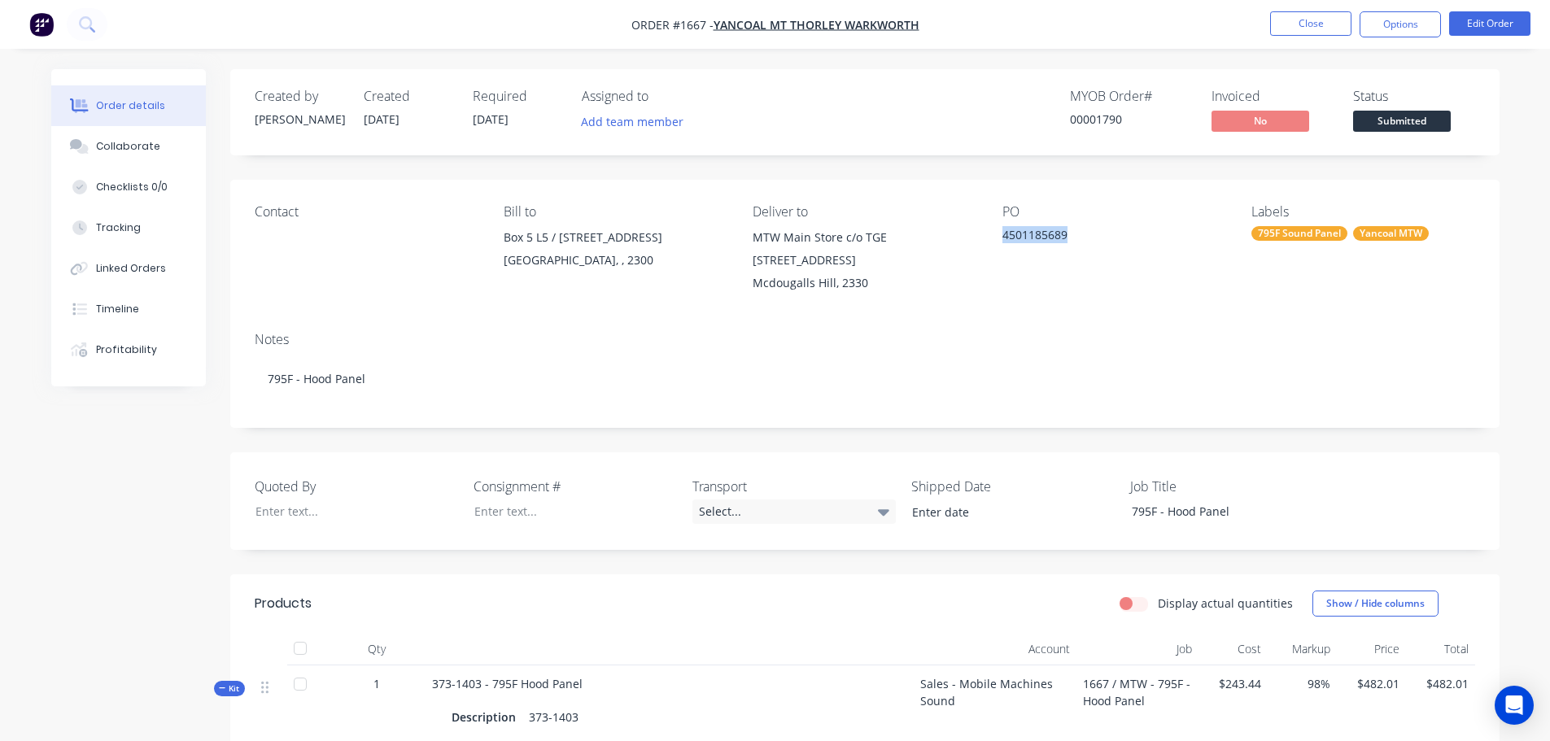
drag, startPoint x: 1067, startPoint y: 231, endPoint x: 1020, endPoint y: 216, distance: 48.6
click at [1020, 216] on div "PO 4501185689" at bounding box center [1114, 249] width 223 height 90
copy div "4501185689"
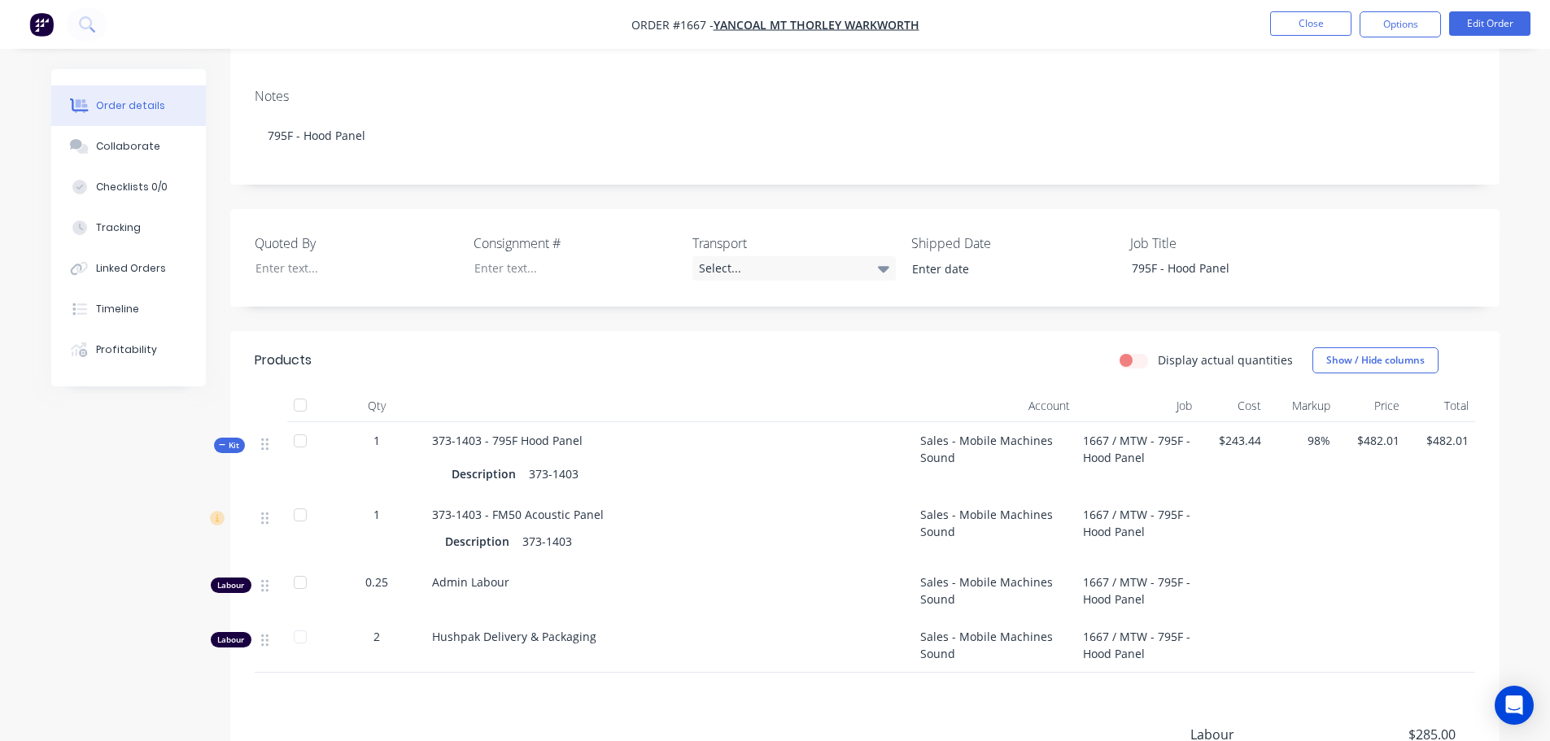
scroll to position [244, 0]
drag, startPoint x: 582, startPoint y: 436, endPoint x: 422, endPoint y: 425, distance: 160.7
click at [421, 426] on div "Kit 1 373-1403 - 795F Hood Panel Description 373-1403 Sales - Mobile Machines S…" at bounding box center [865, 459] width 1221 height 74
copy div "373-1403 - 795F Hood Panel"
